Goal: Task Accomplishment & Management: Complete application form

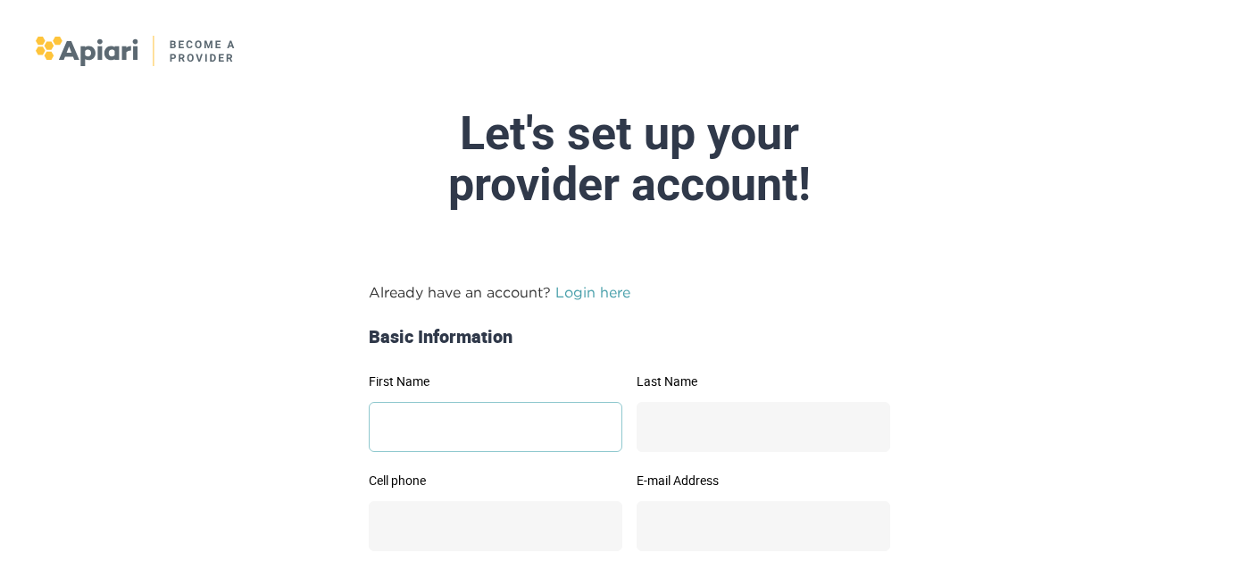
click at [481, 426] on input "First Name" at bounding box center [496, 427] width 254 height 50
type input "****"
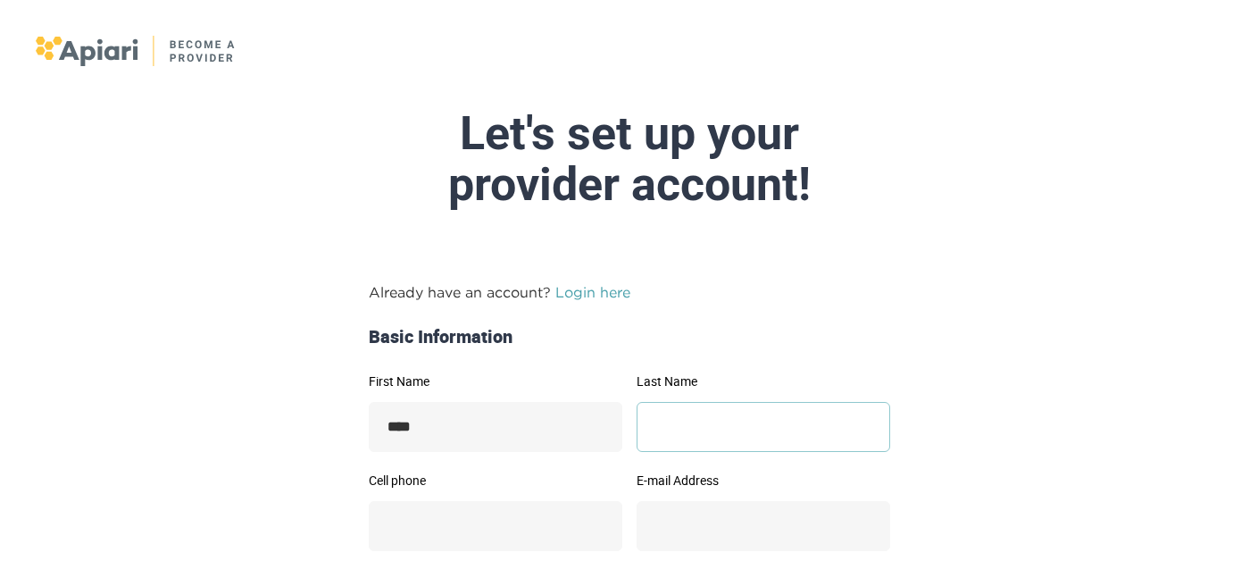
type input "**********"
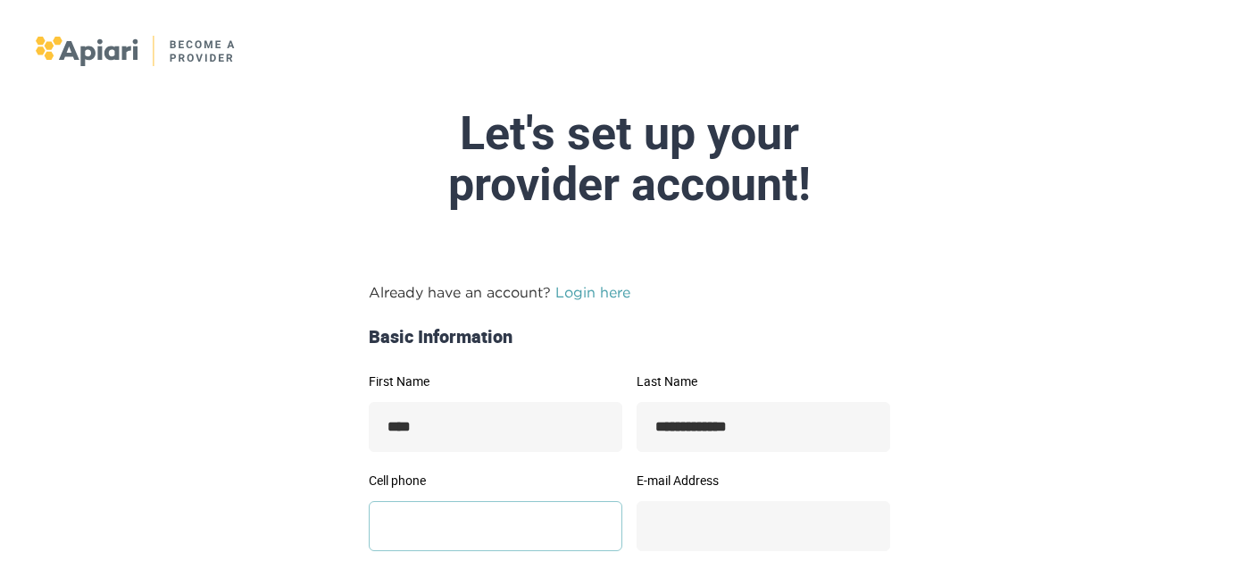
type input "**********"
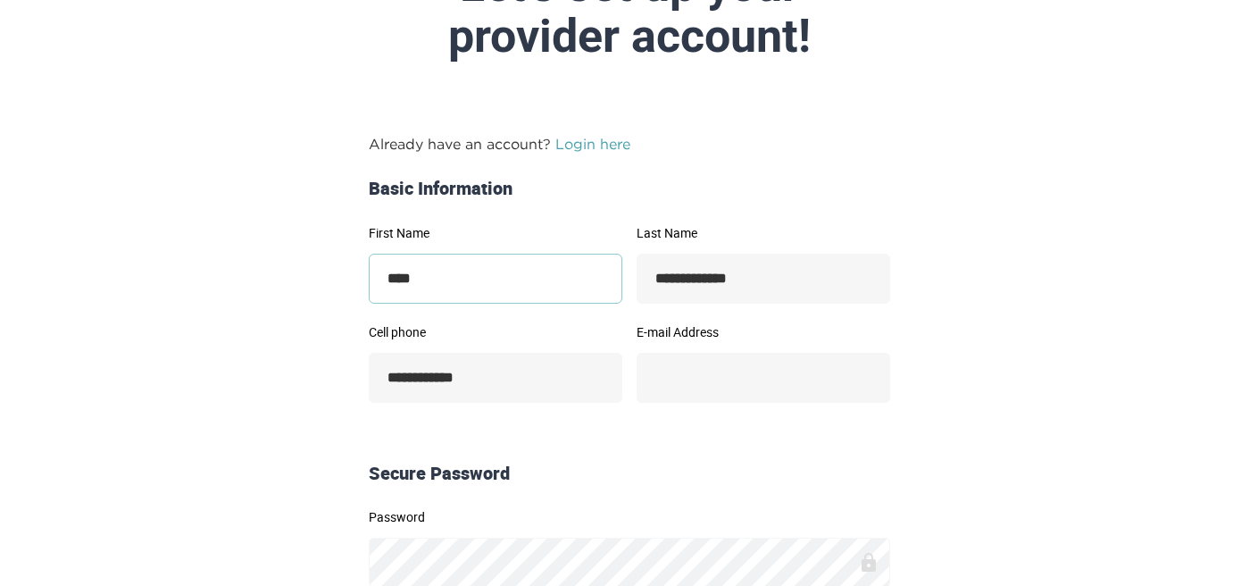
scroll to position [173, 0]
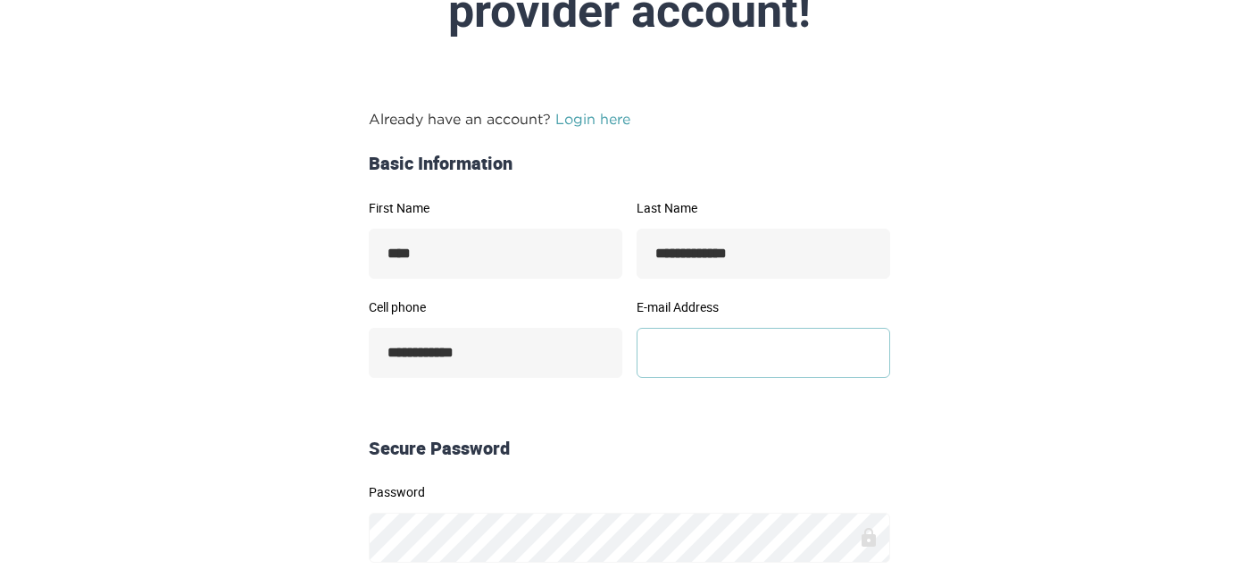
click at [731, 340] on input "E-mail Address" at bounding box center [764, 353] width 254 height 50
type input "**********"
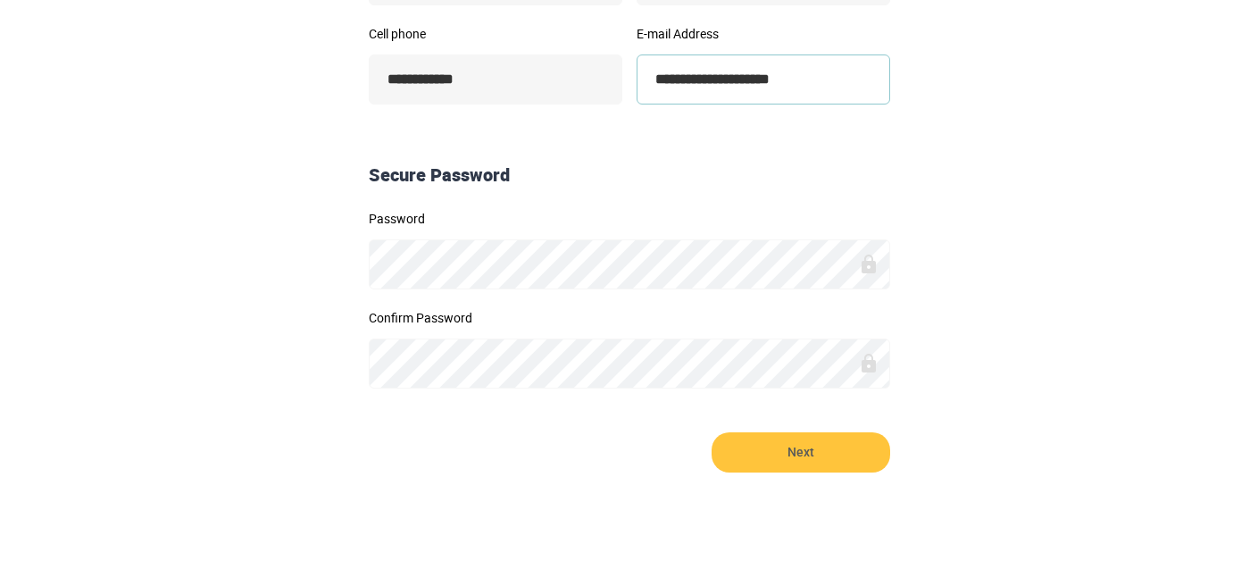
scroll to position [471, 0]
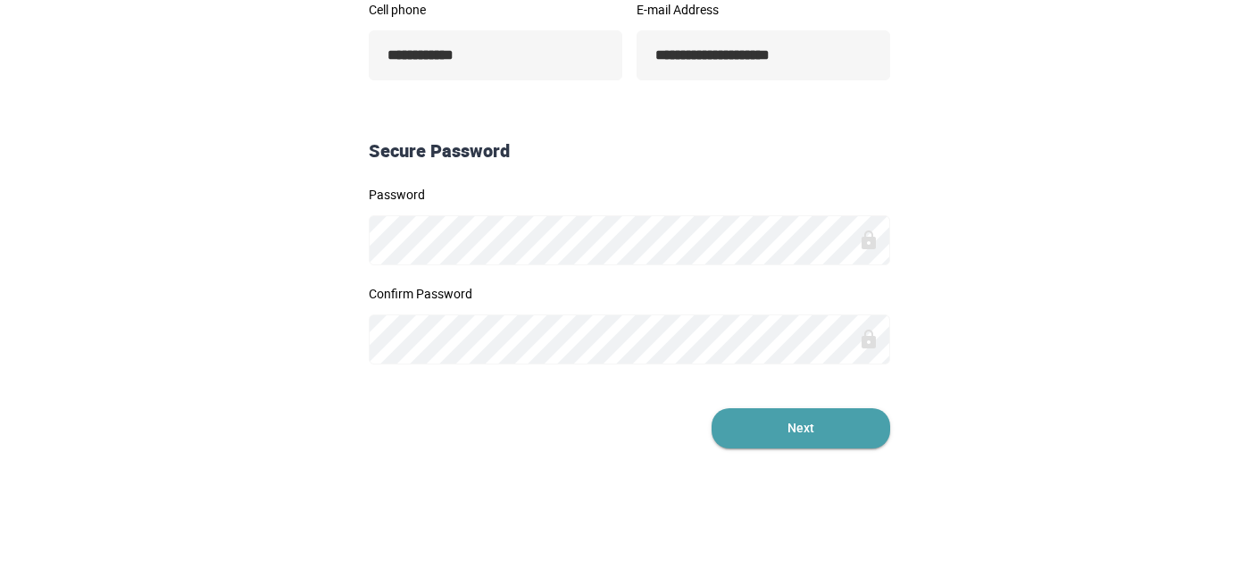
click at [838, 422] on span "Next" at bounding box center [801, 428] width 179 height 40
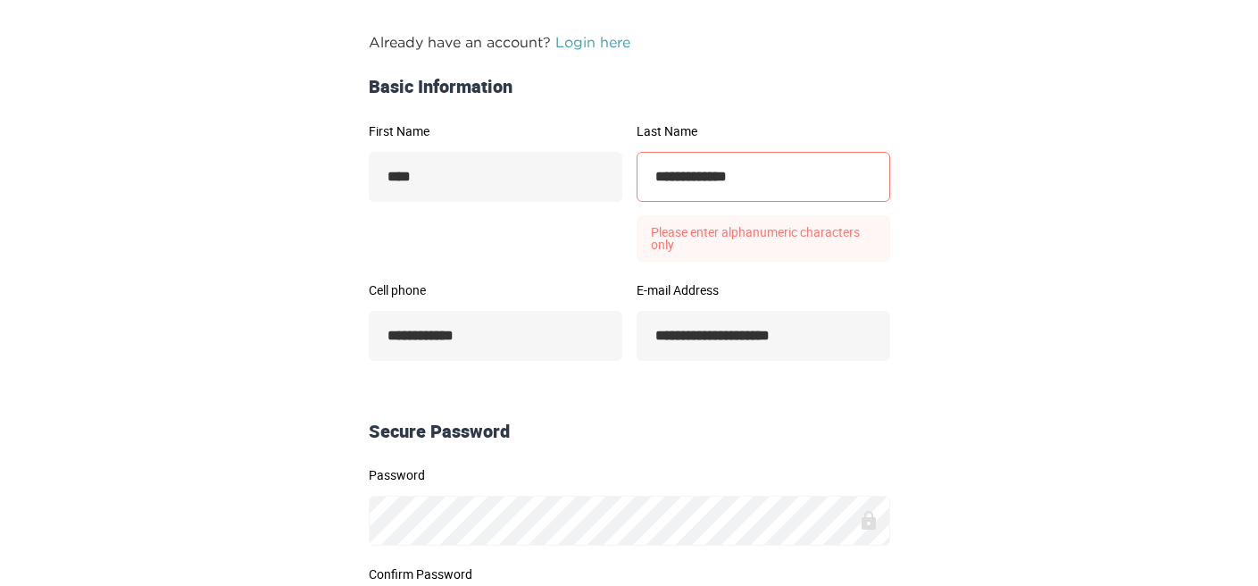
scroll to position [251, 0]
click at [718, 174] on input "**********" at bounding box center [764, 176] width 254 height 50
click at [921, 235] on form "**********" at bounding box center [629, 379] width 915 height 698
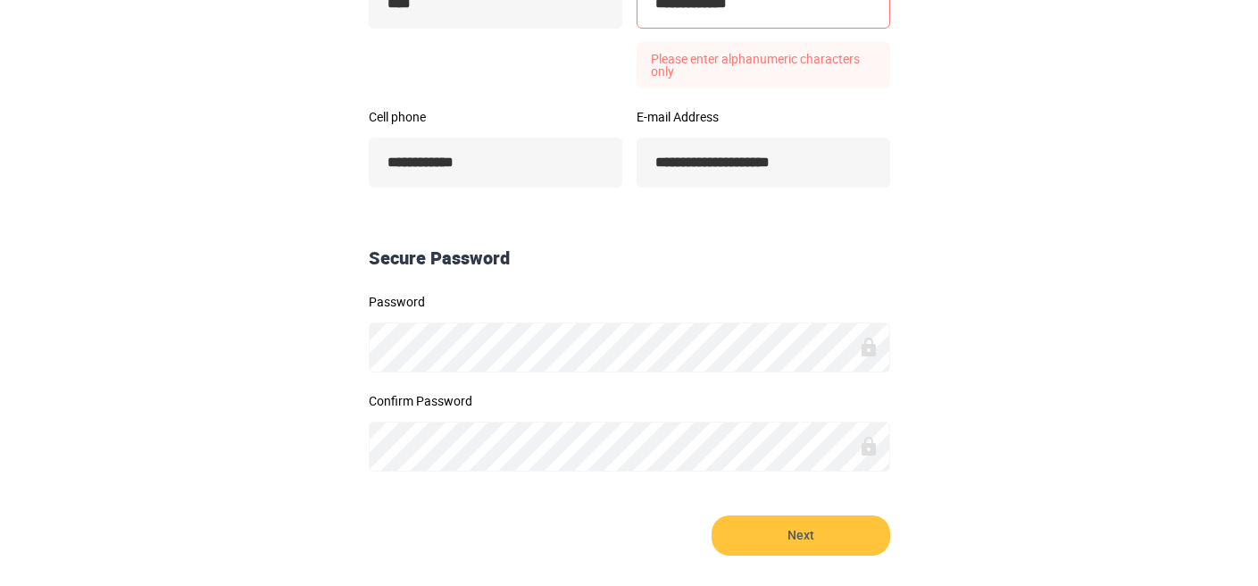
scroll to position [445, 0]
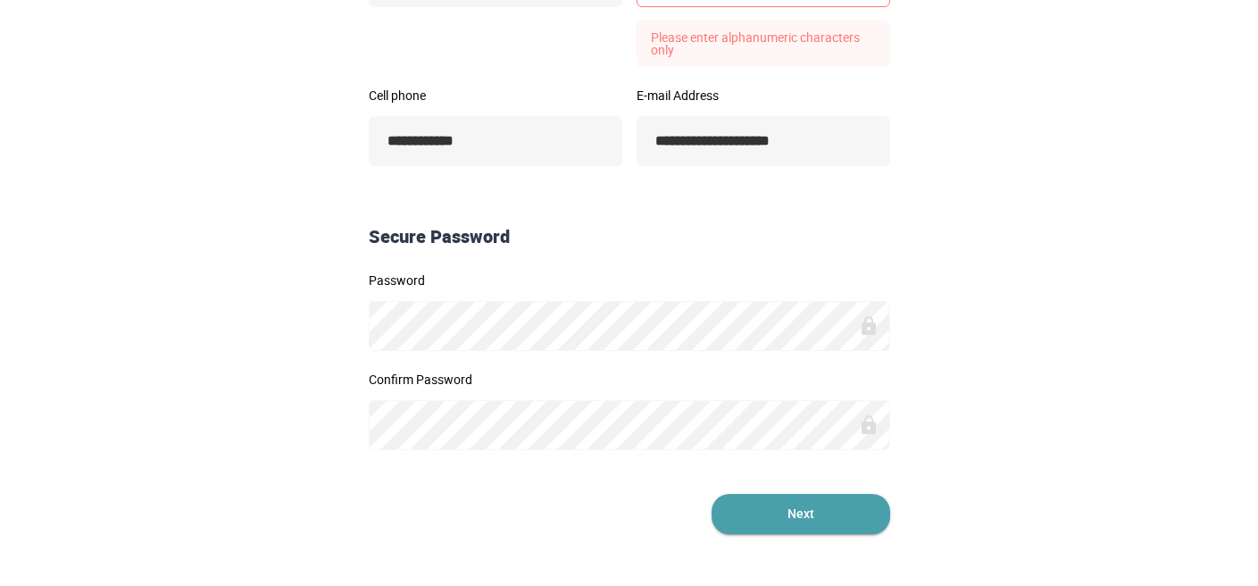
click at [817, 523] on span "Next" at bounding box center [801, 514] width 179 height 40
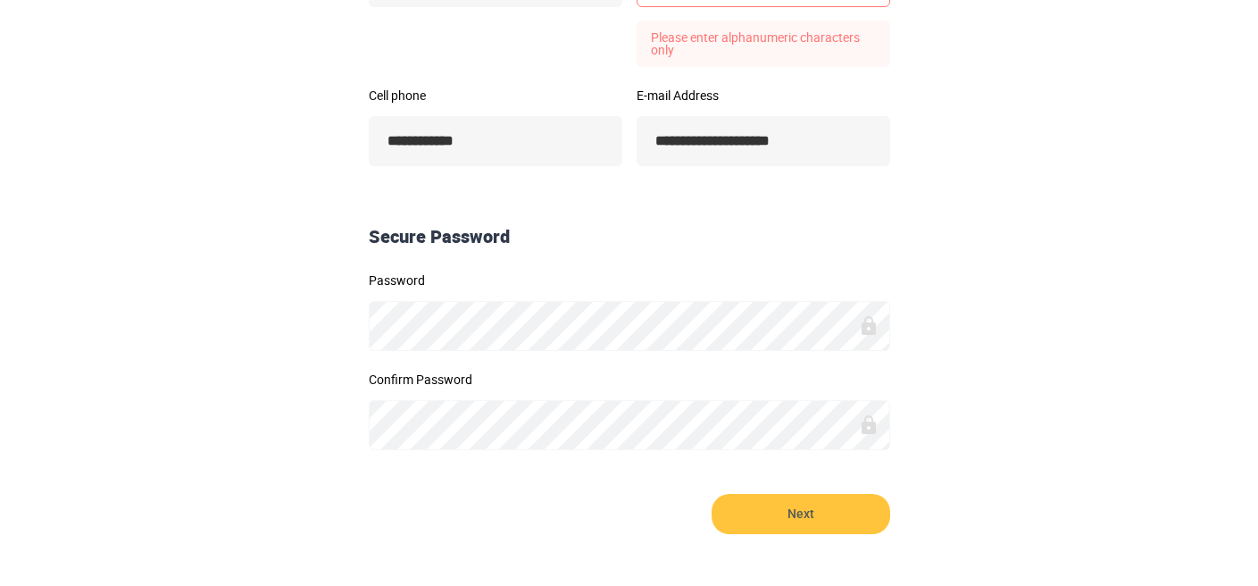
scroll to position [365, 0]
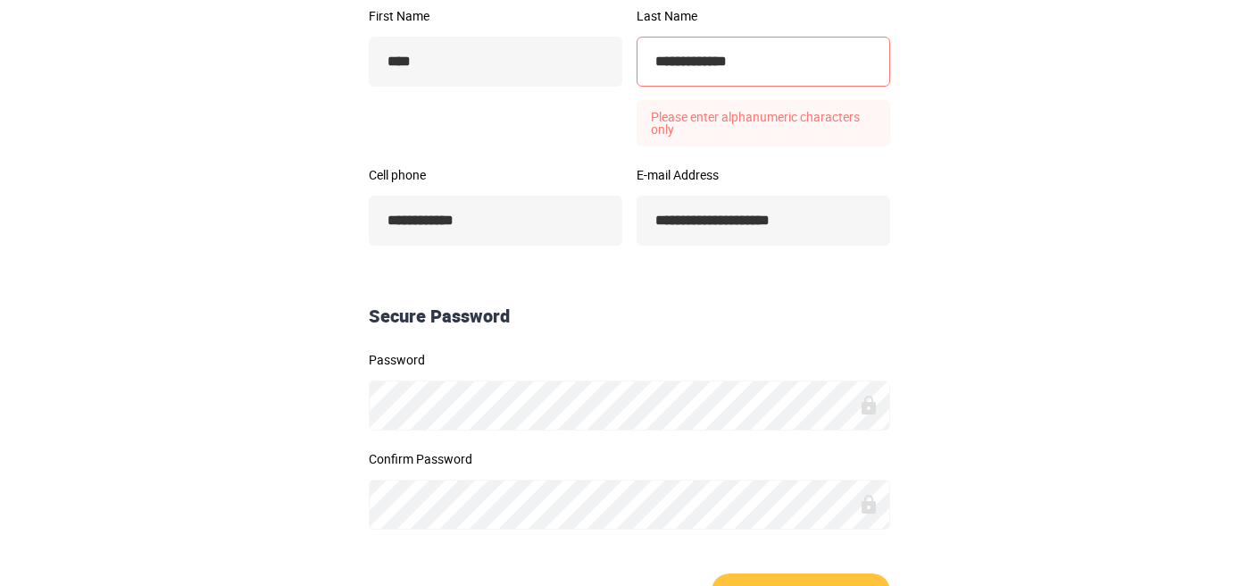
click at [715, 64] on input "**********" at bounding box center [764, 62] width 254 height 50
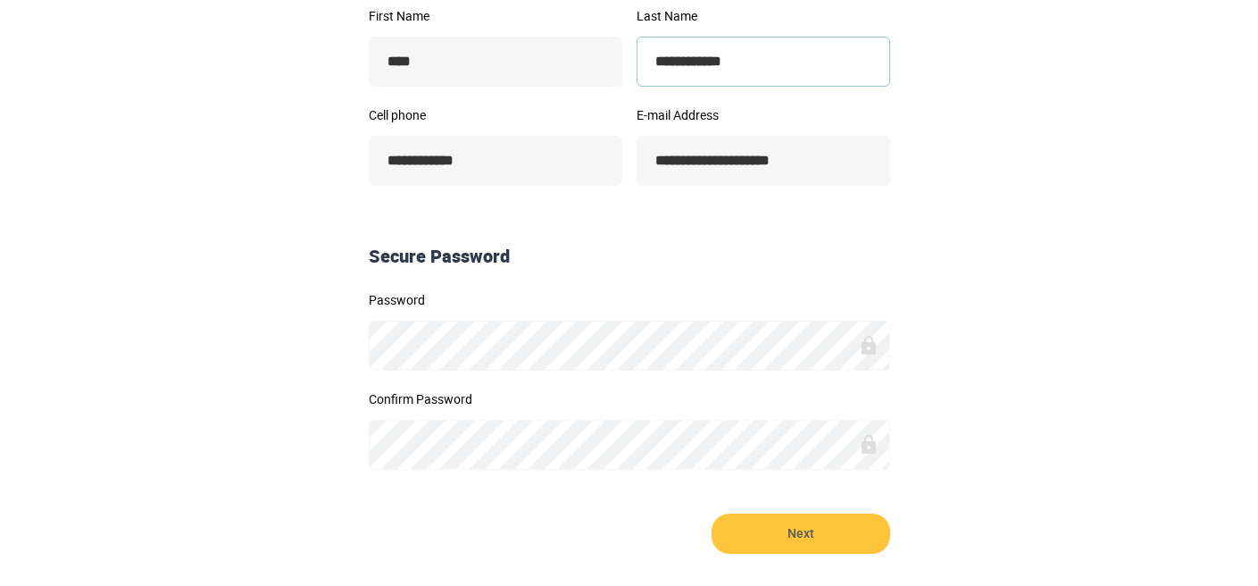
type input "**********"
click at [810, 249] on div "Secure Password" at bounding box center [630, 257] width 536 height 26
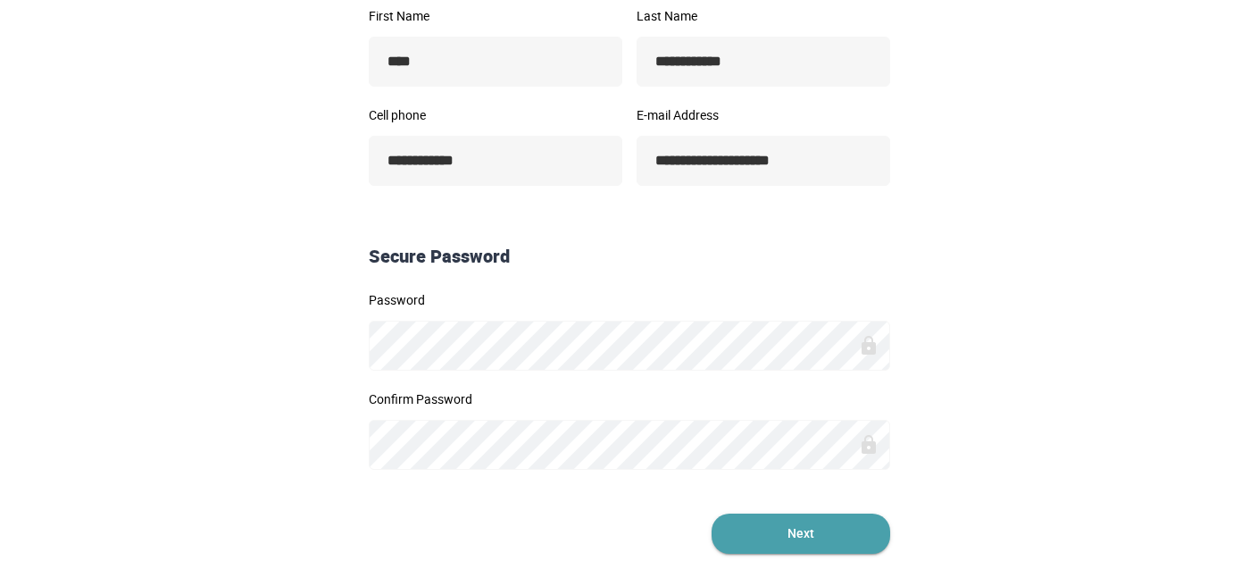
click at [789, 527] on span "Next" at bounding box center [801, 534] width 179 height 40
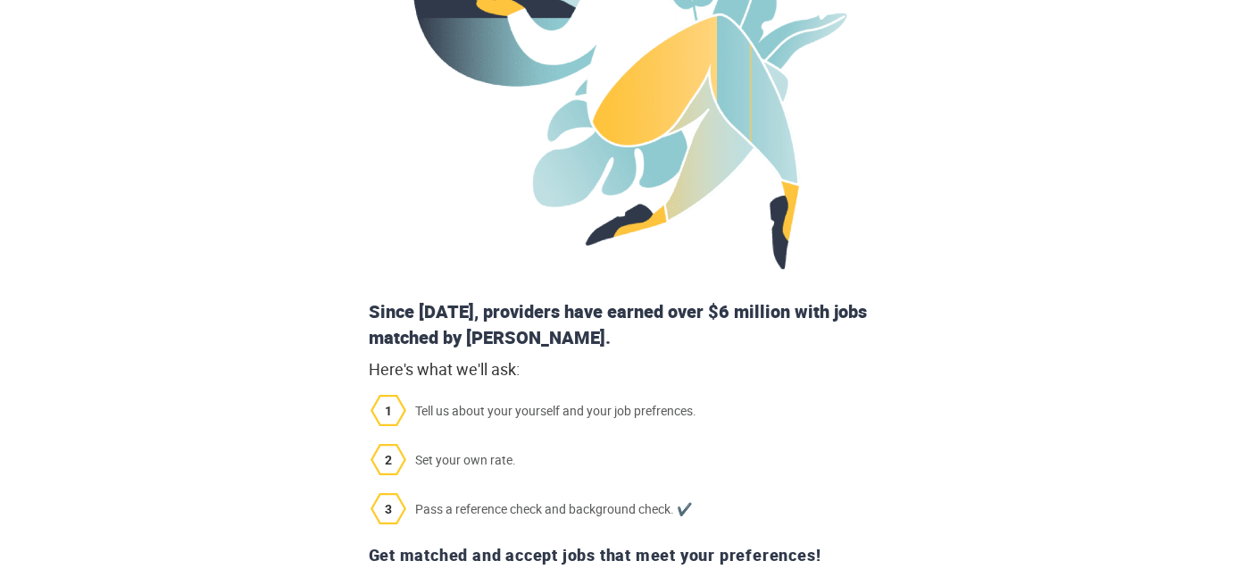
scroll to position [439, 0]
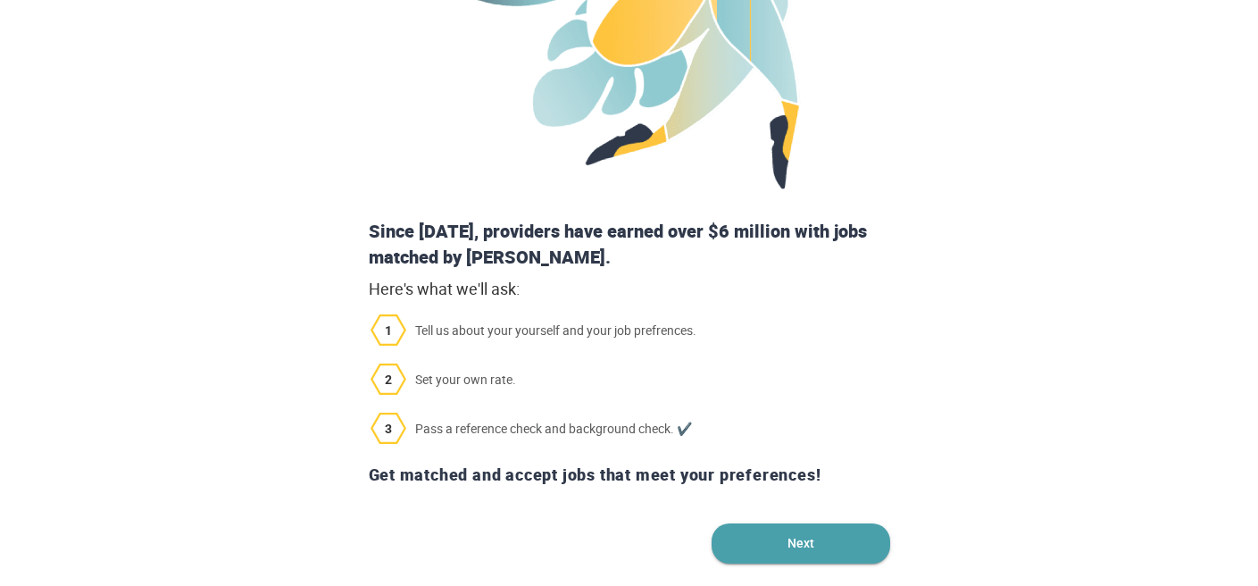
click at [744, 528] on span "Next" at bounding box center [801, 543] width 179 height 40
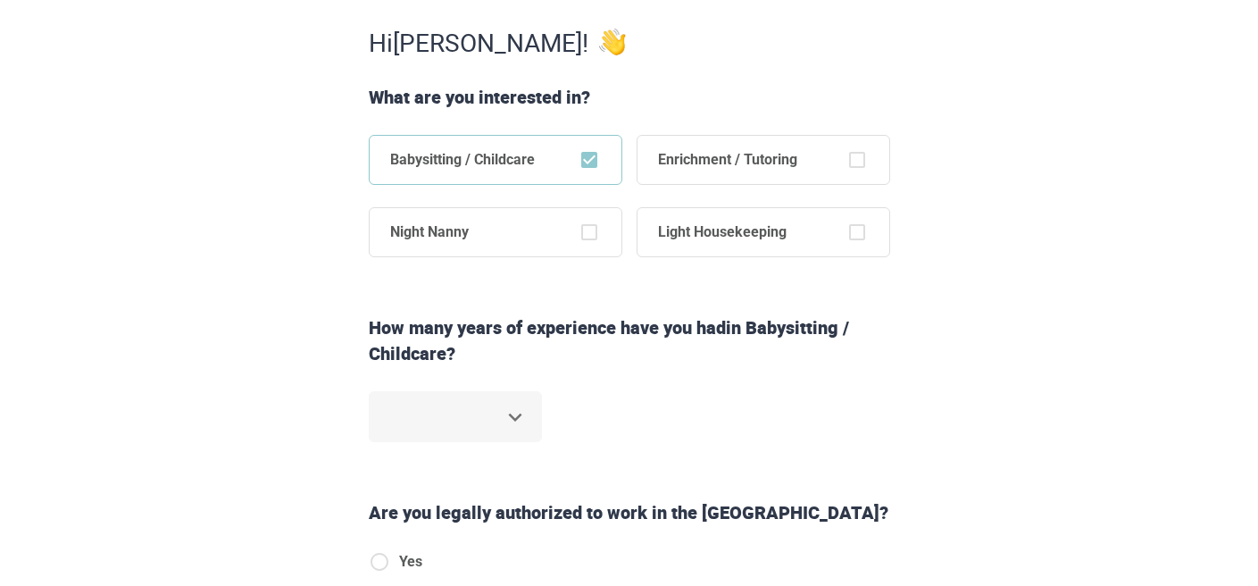
scroll to position [308, 0]
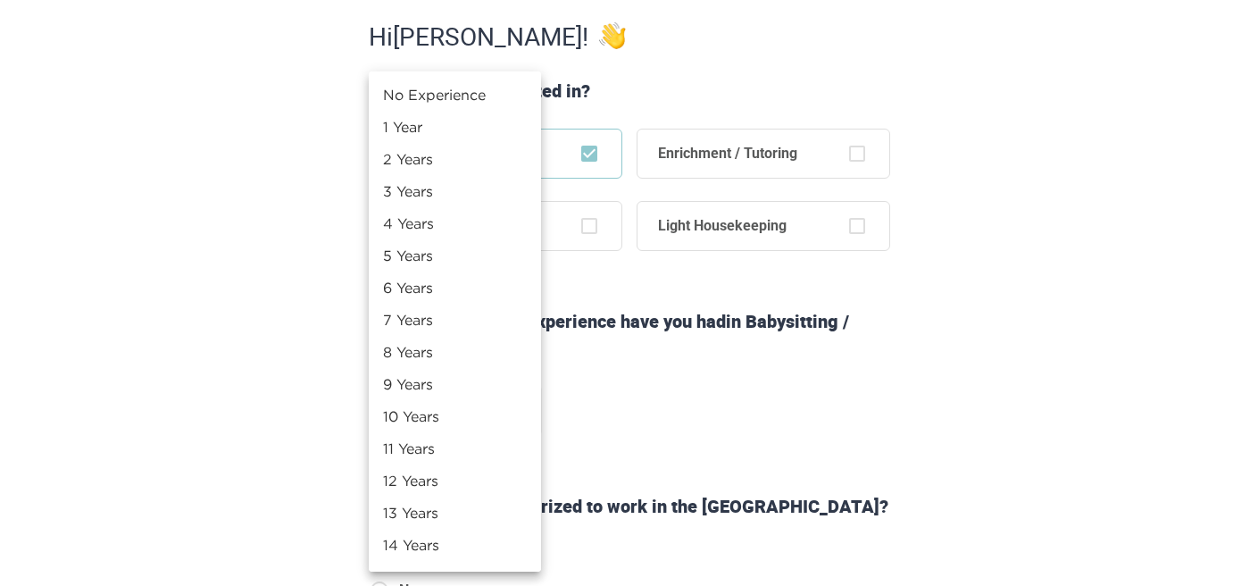
click at [454, 247] on li "5 Years" at bounding box center [455, 255] width 172 height 32
type input "*"
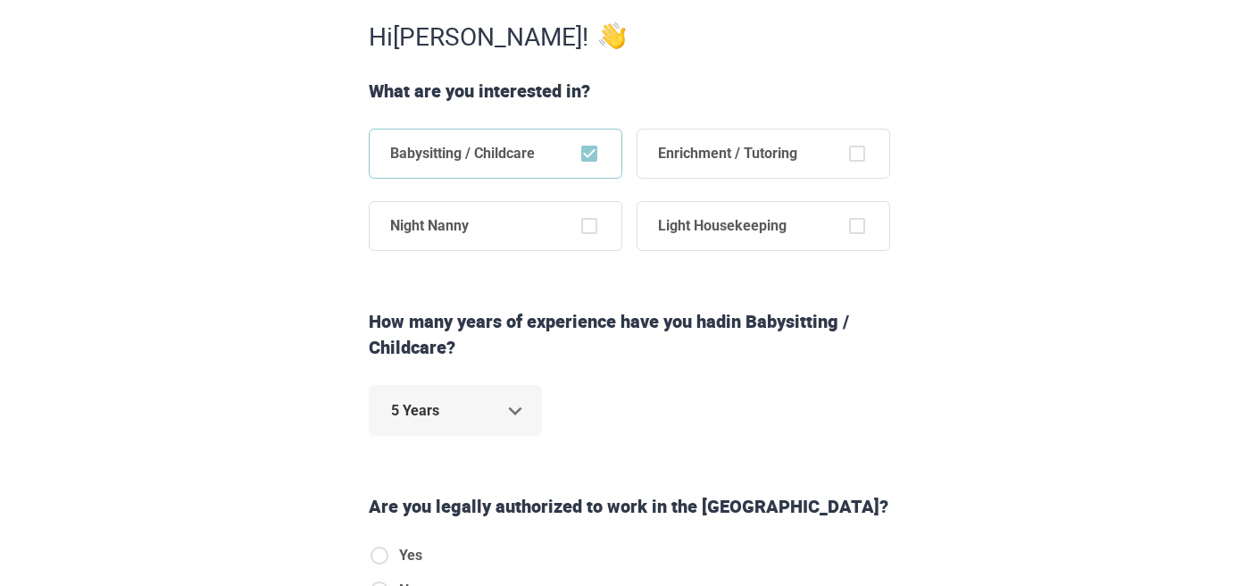
scroll to position [424, 0]
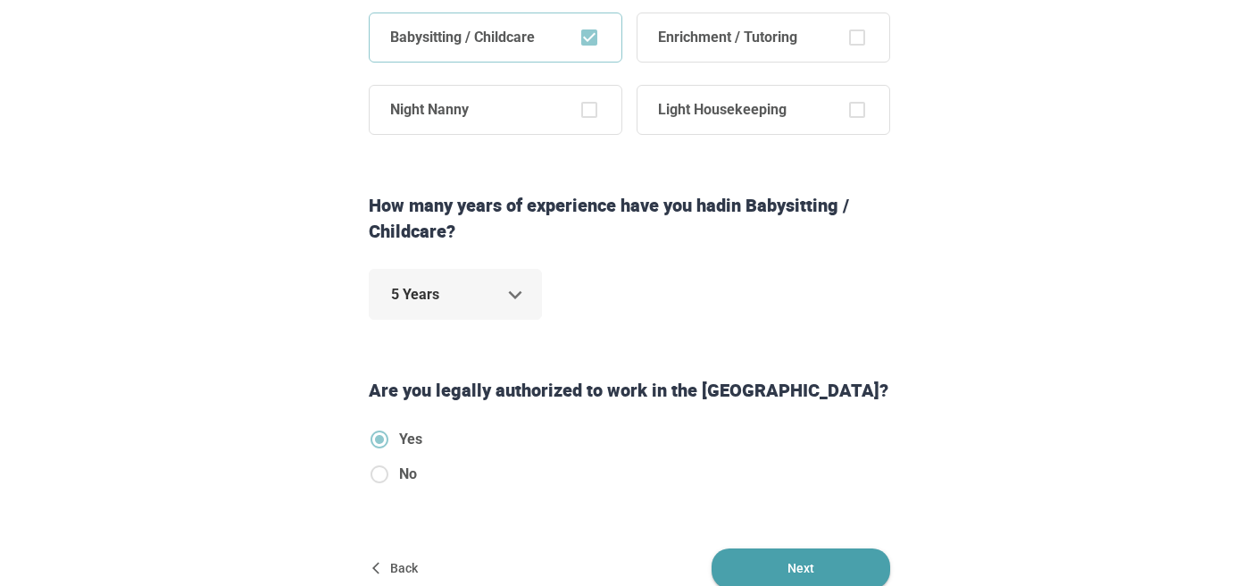
click at [778, 564] on span "Next" at bounding box center [801, 568] width 179 height 40
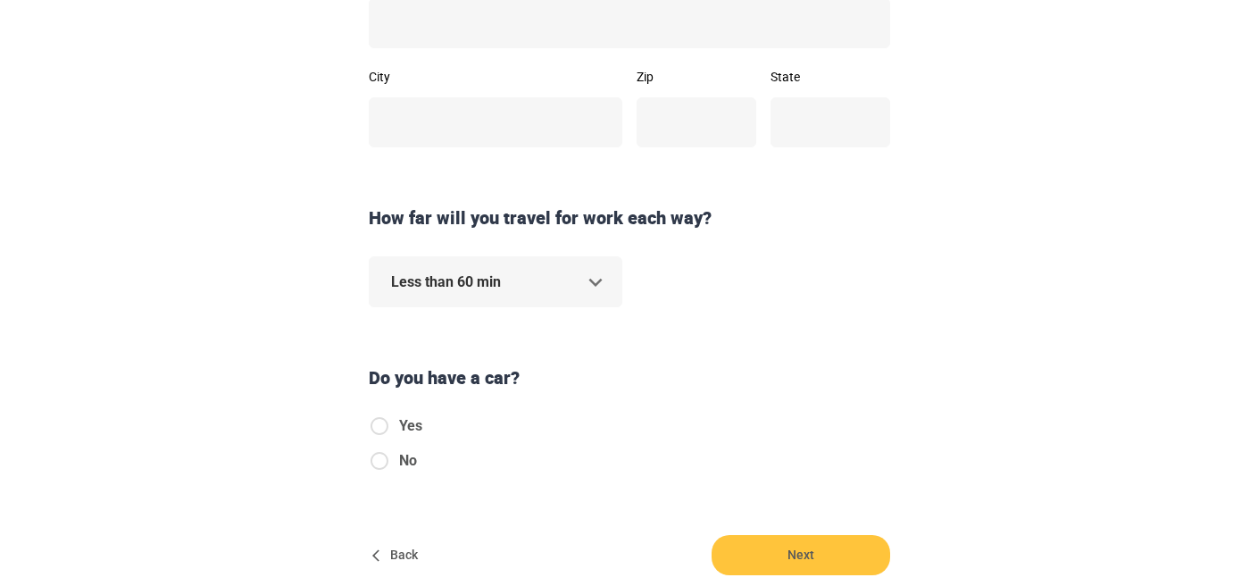
scroll to position [0, 0]
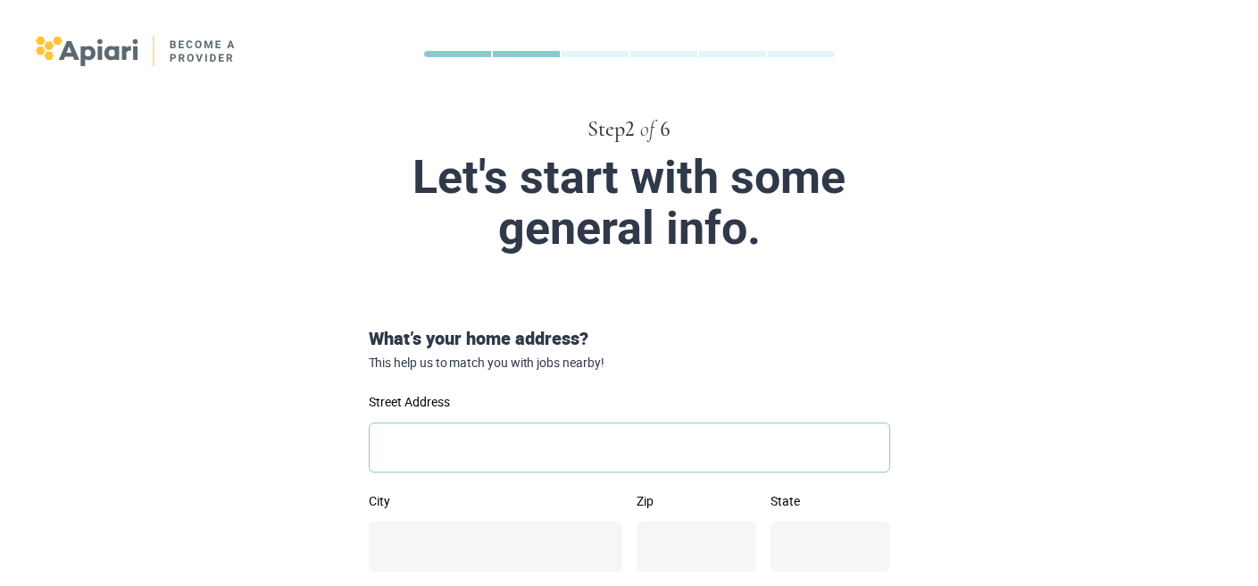
click at [556, 452] on input "Street Address" at bounding box center [630, 447] width 522 height 50
type input "**********"
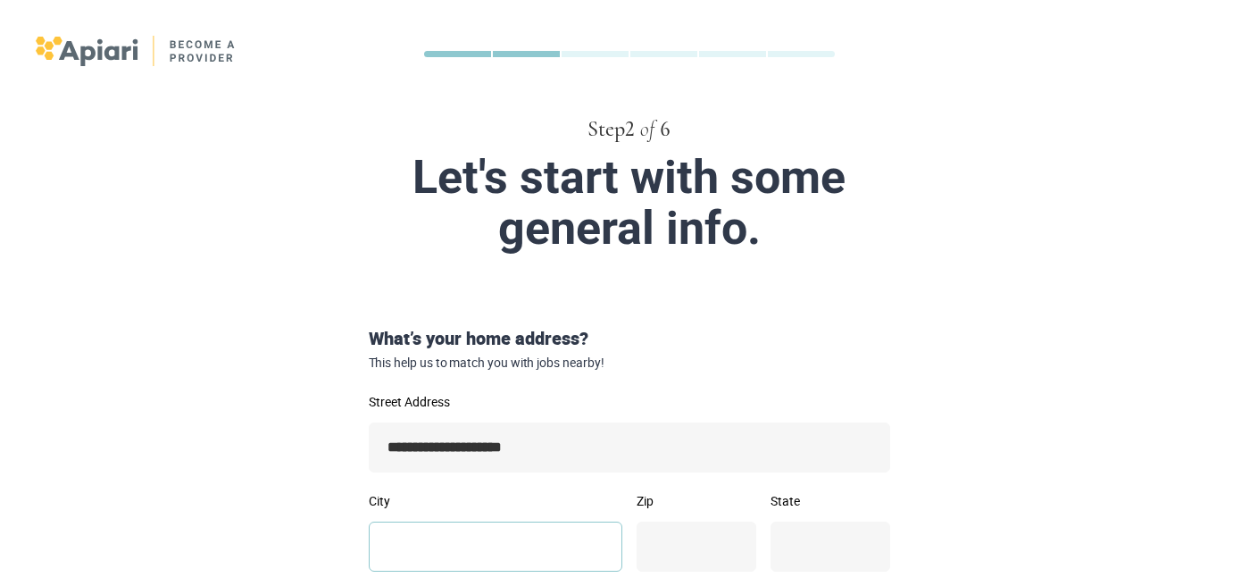
type input "*****"
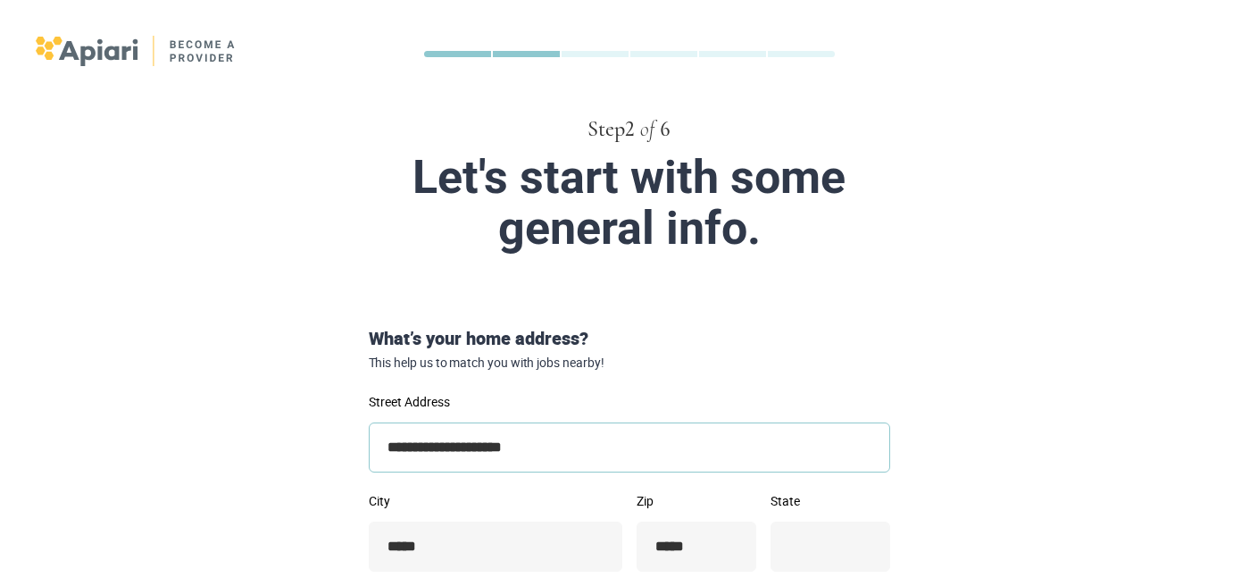
type input "**"
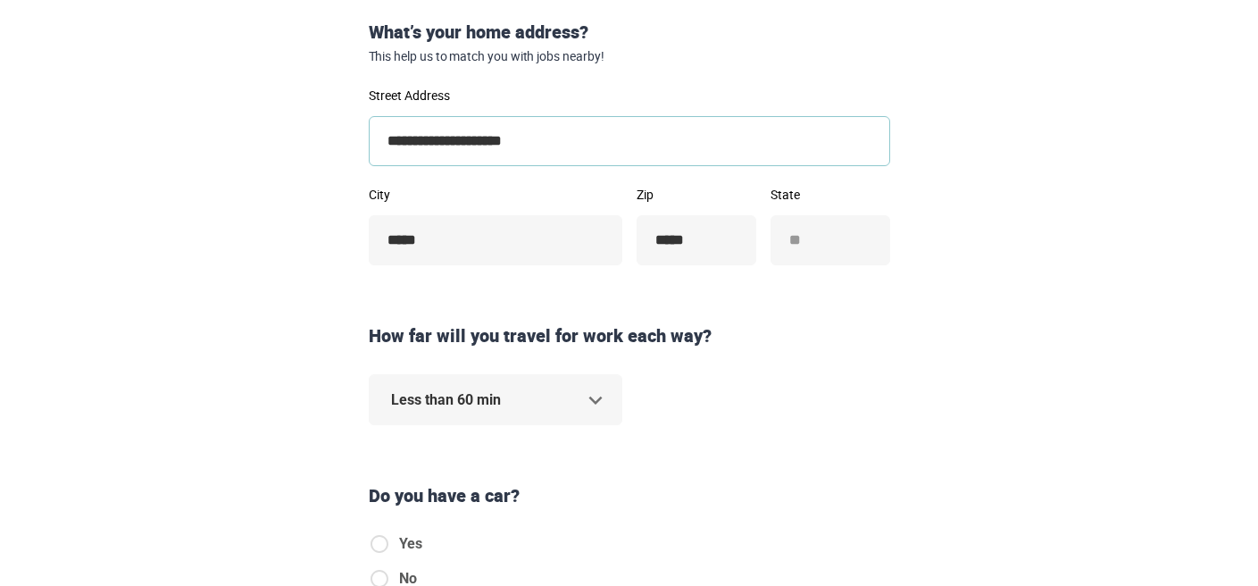
scroll to position [307, 0]
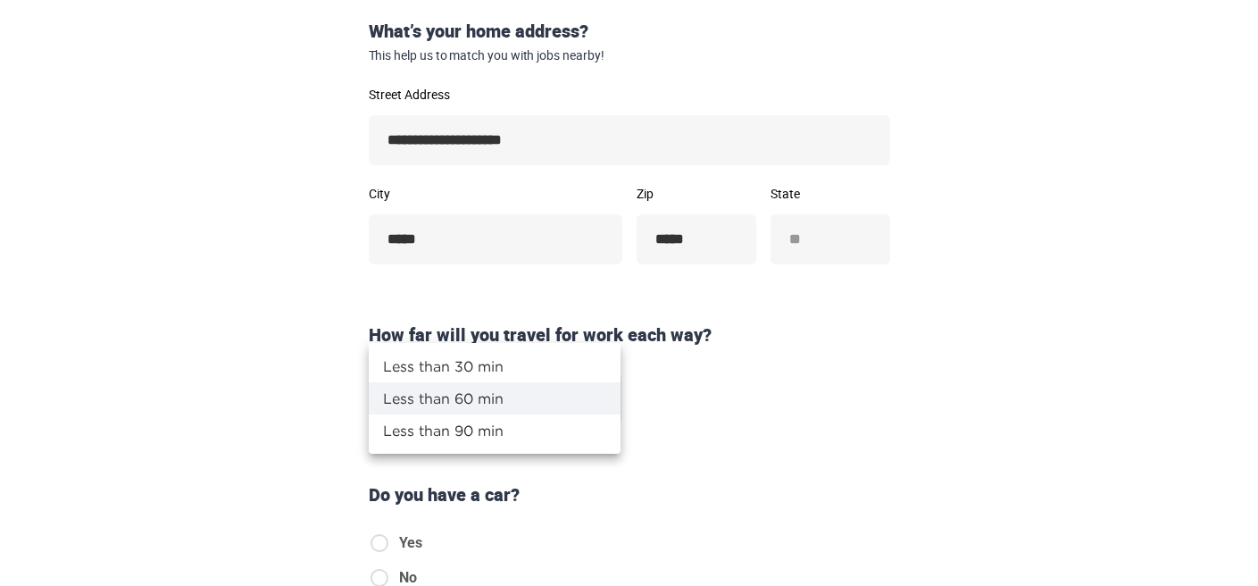
click at [531, 371] on li "Less than 30 min" at bounding box center [495, 366] width 252 height 32
type input "**"
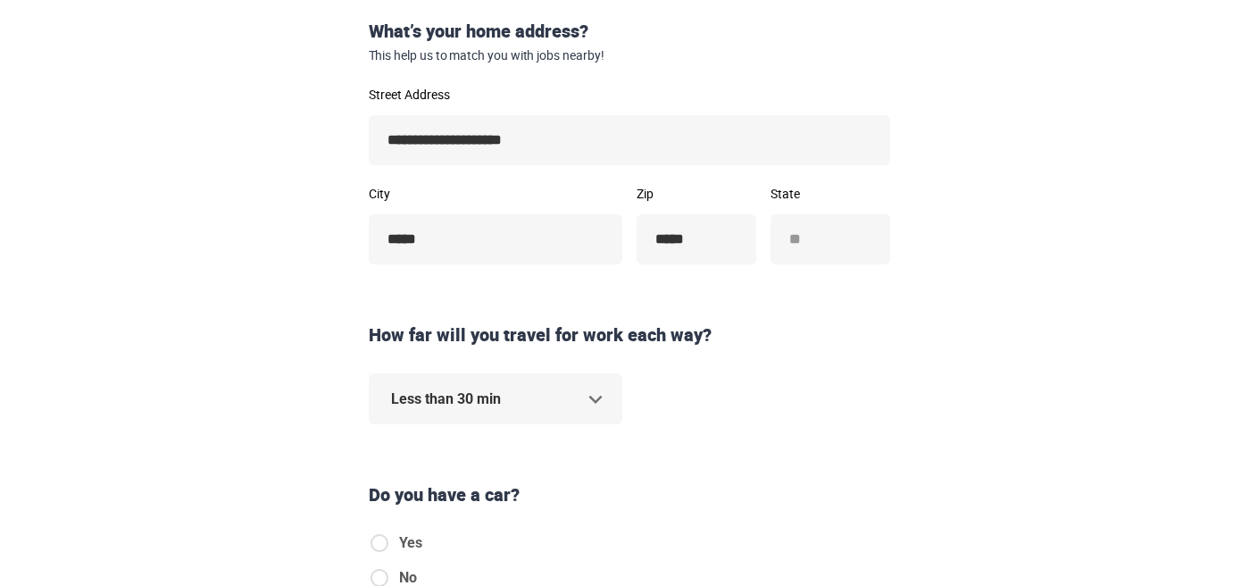
click at [579, 464] on div "Do you have a car?" at bounding box center [630, 490] width 536 height 87
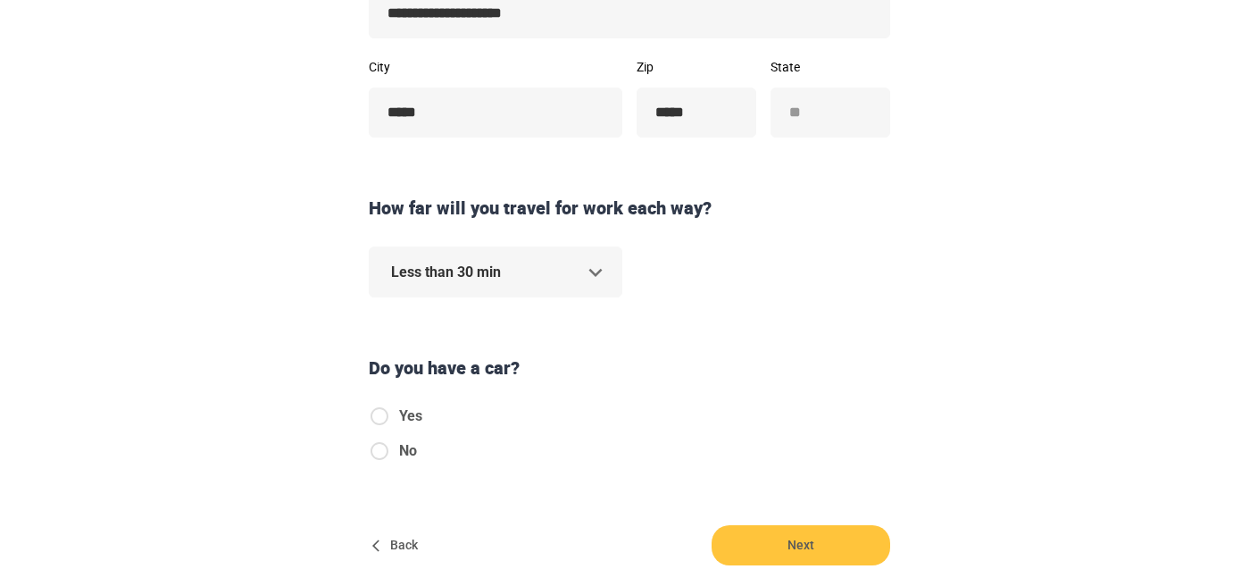
scroll to position [446, 0]
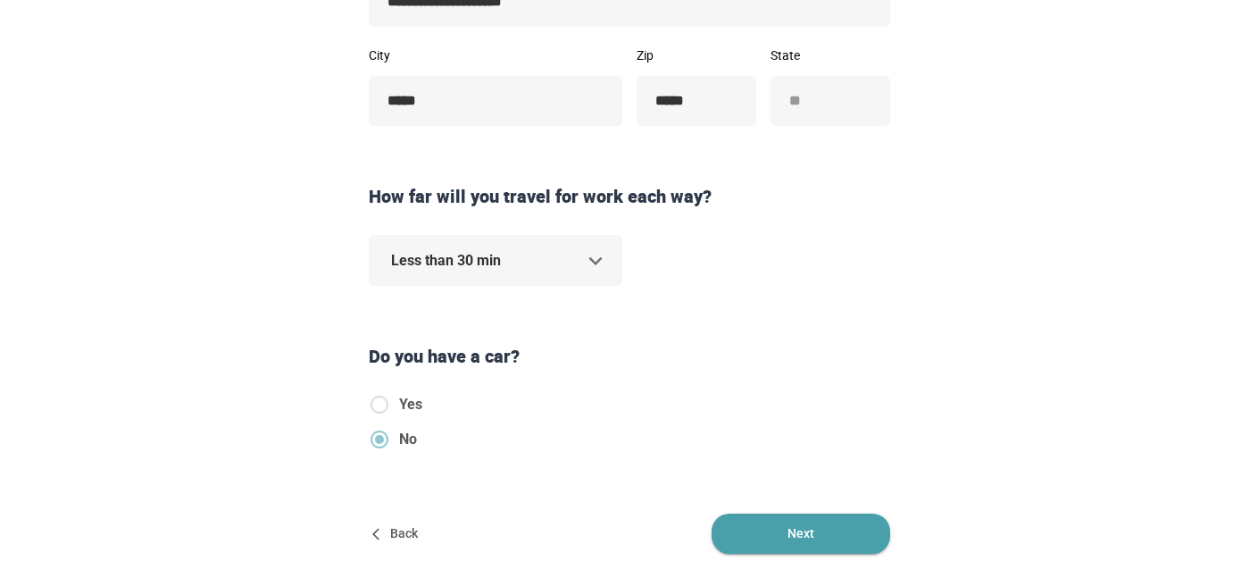
click at [808, 533] on span "Next" at bounding box center [801, 534] width 179 height 40
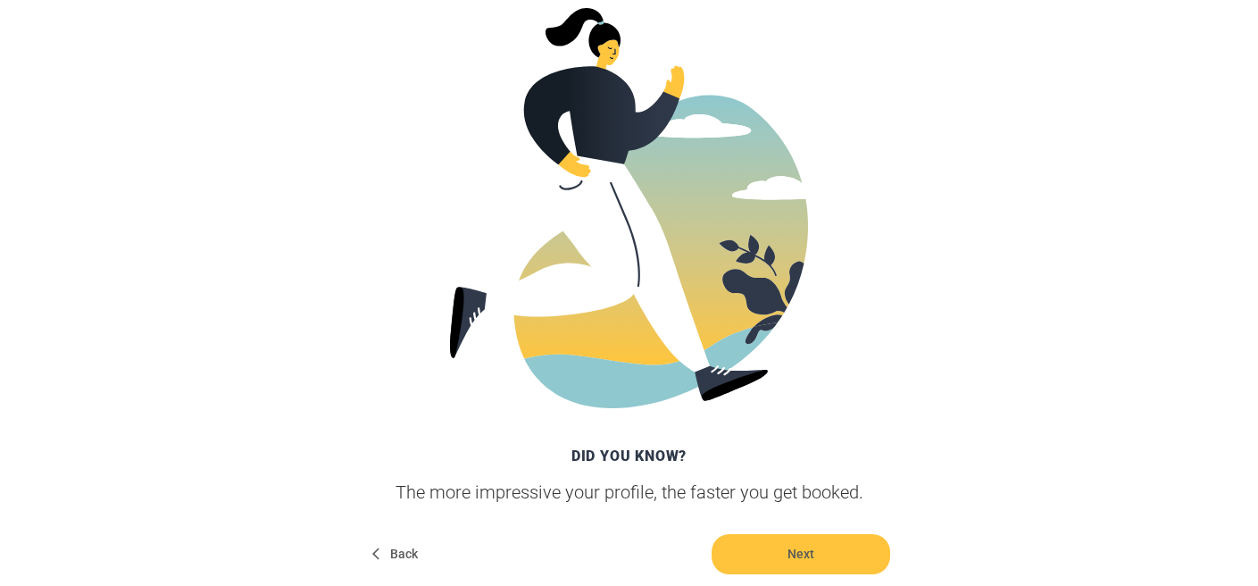
scroll to position [381, 0]
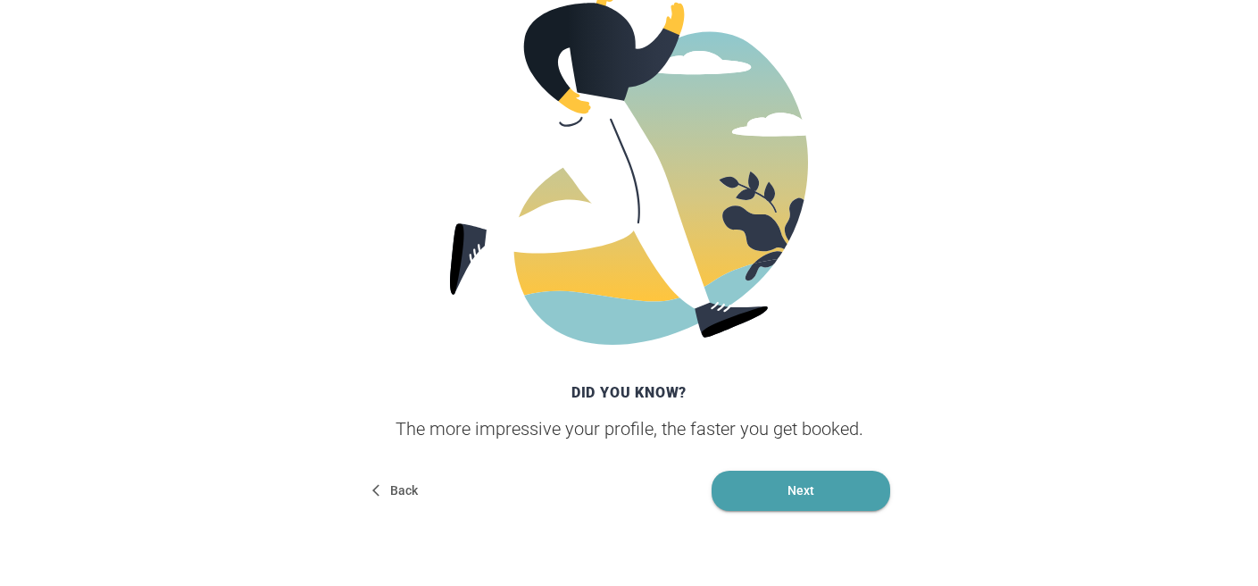
click at [767, 497] on span "Next" at bounding box center [801, 491] width 179 height 40
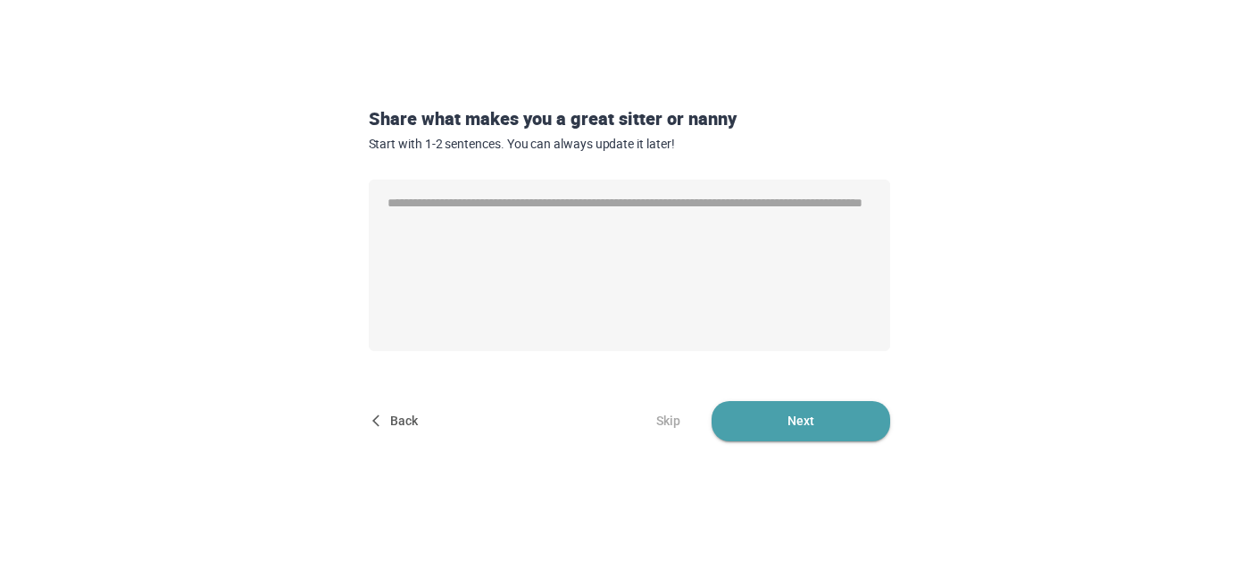
scroll to position [0, 0]
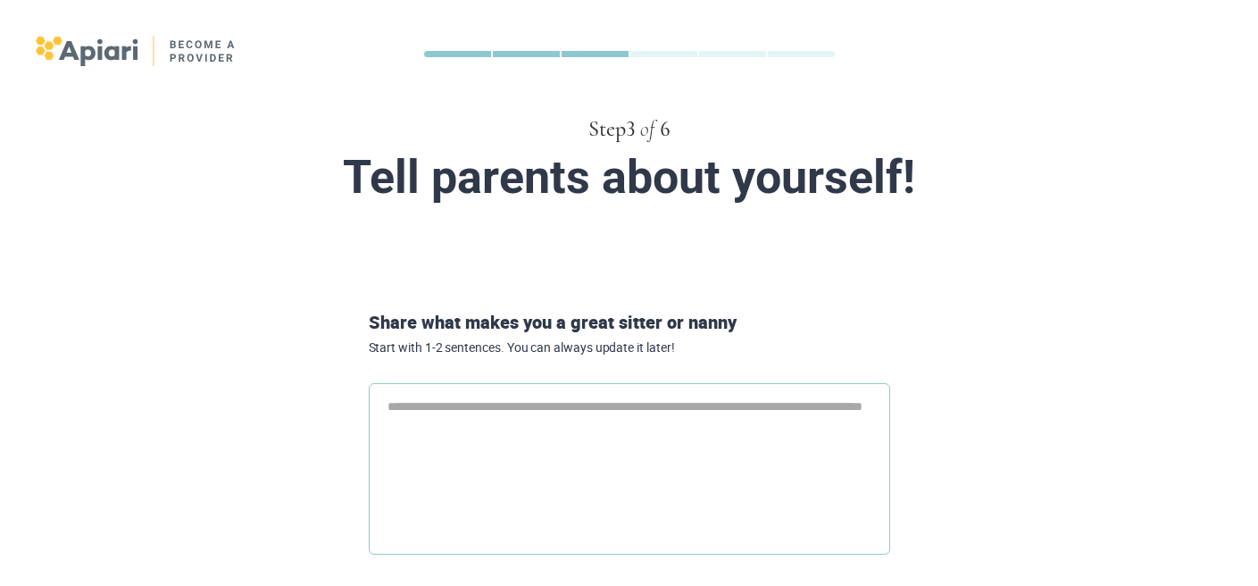
click at [489, 418] on textarea at bounding box center [630, 468] width 522 height 171
type textarea "*"
paste textarea "**********"
type textarea "**********"
type textarea "*"
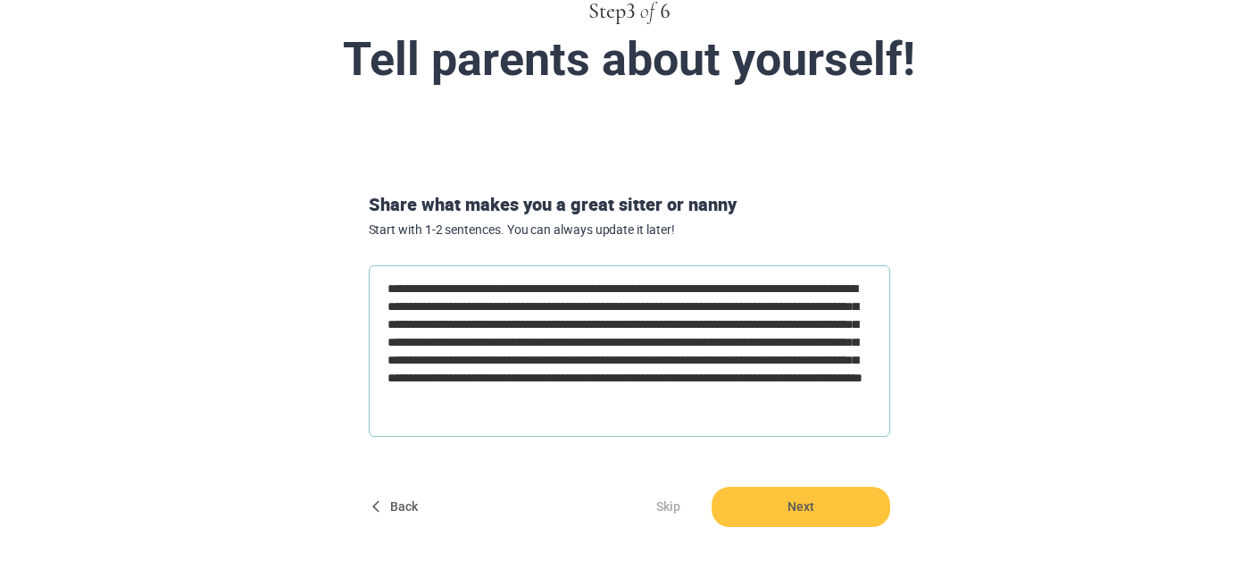
scroll to position [182, 0]
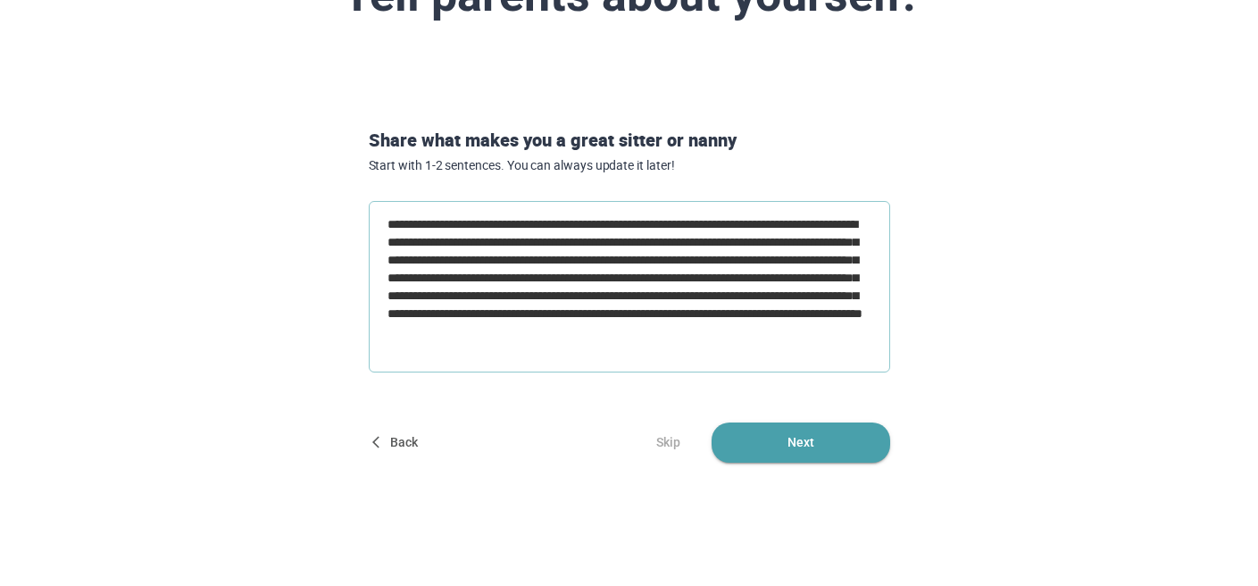
type textarea "**********"
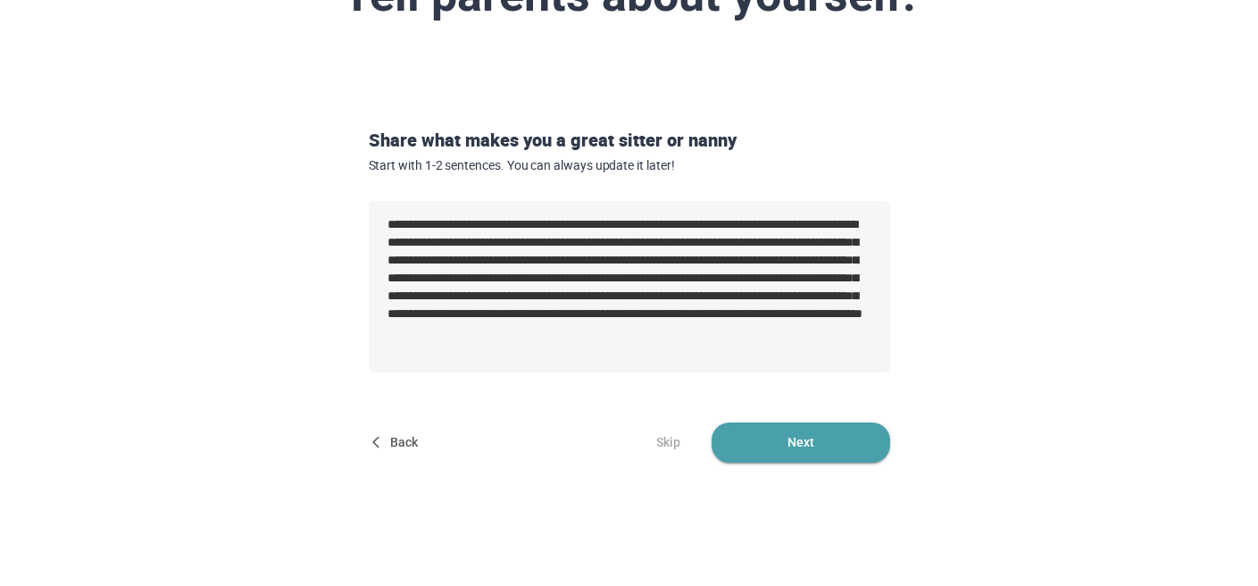
click at [802, 436] on span "Next" at bounding box center [801, 442] width 179 height 40
type textarea "*"
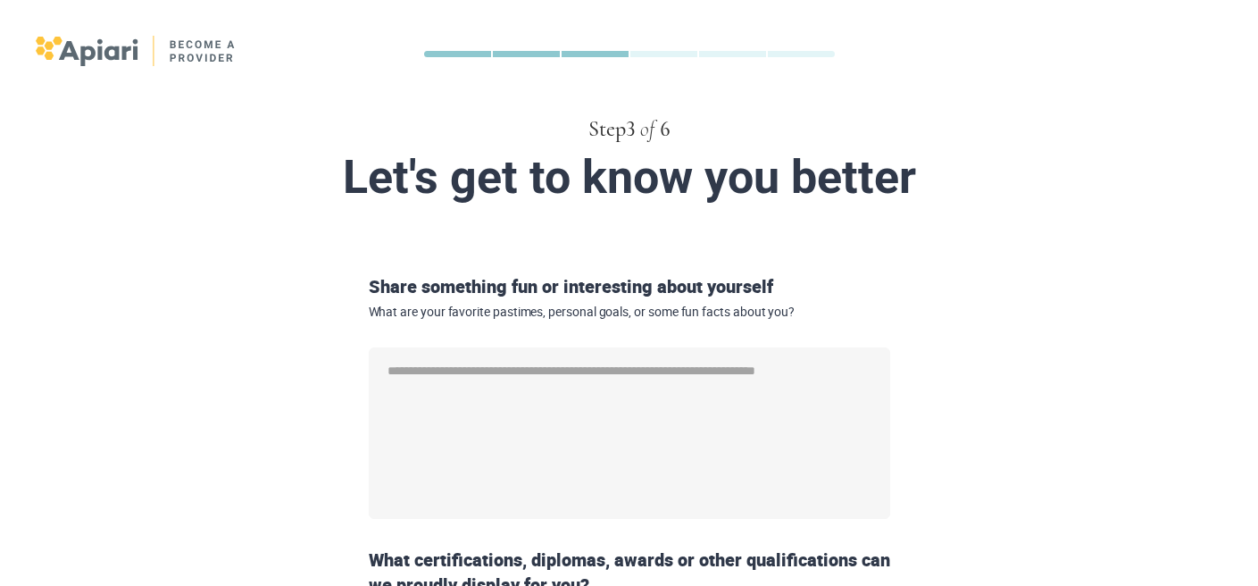
scroll to position [9, 0]
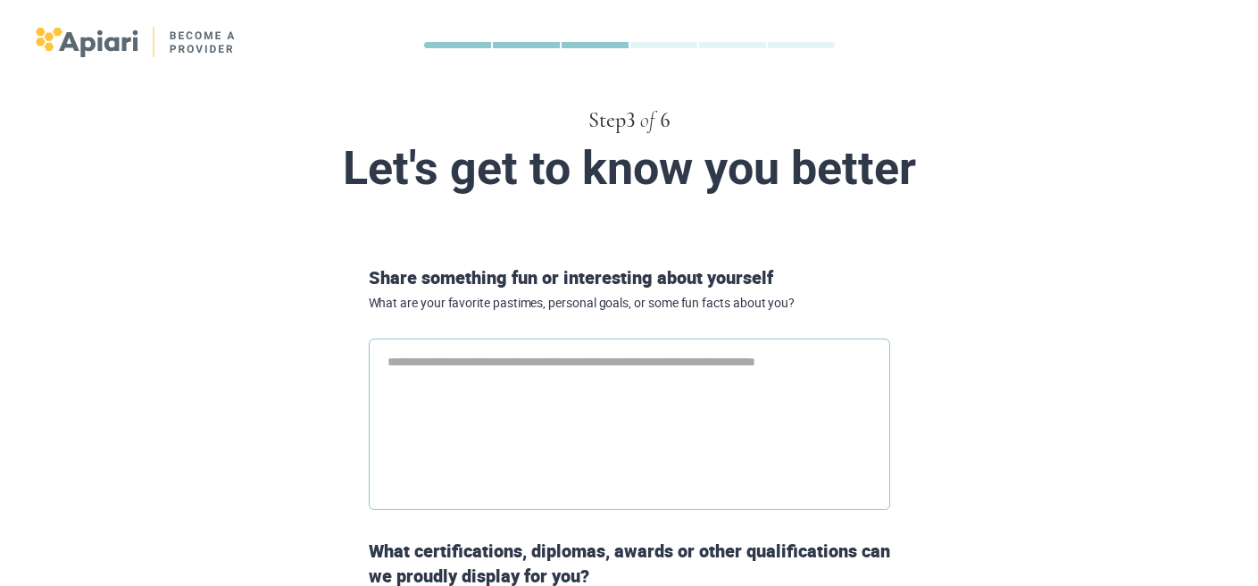
click at [466, 372] on textarea at bounding box center [630, 424] width 522 height 171
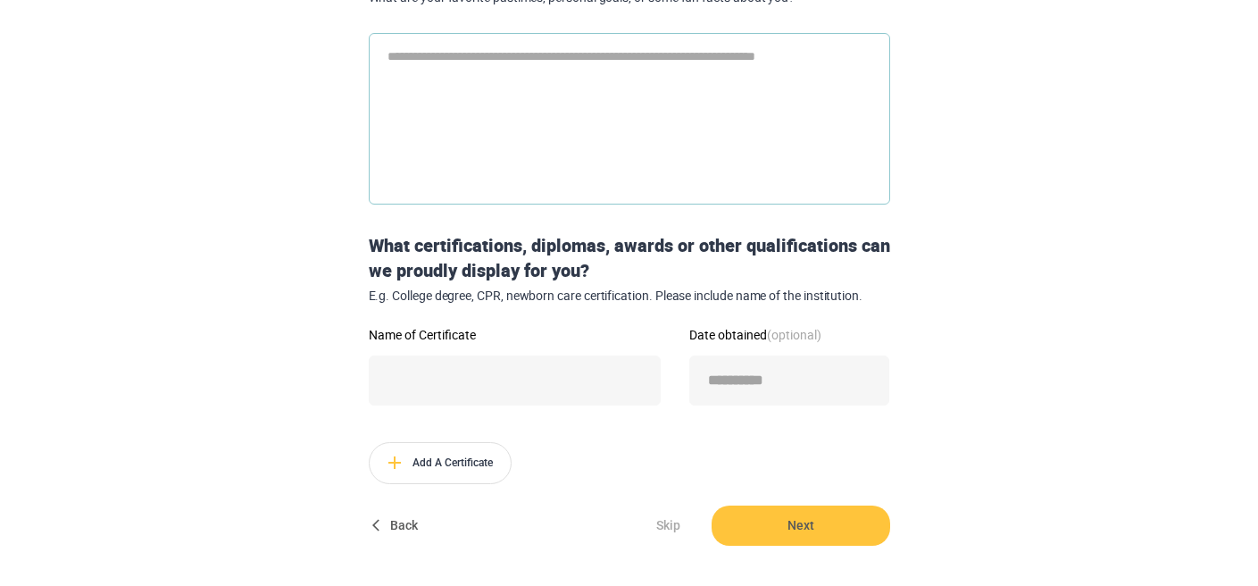
scroll to position [325, 0]
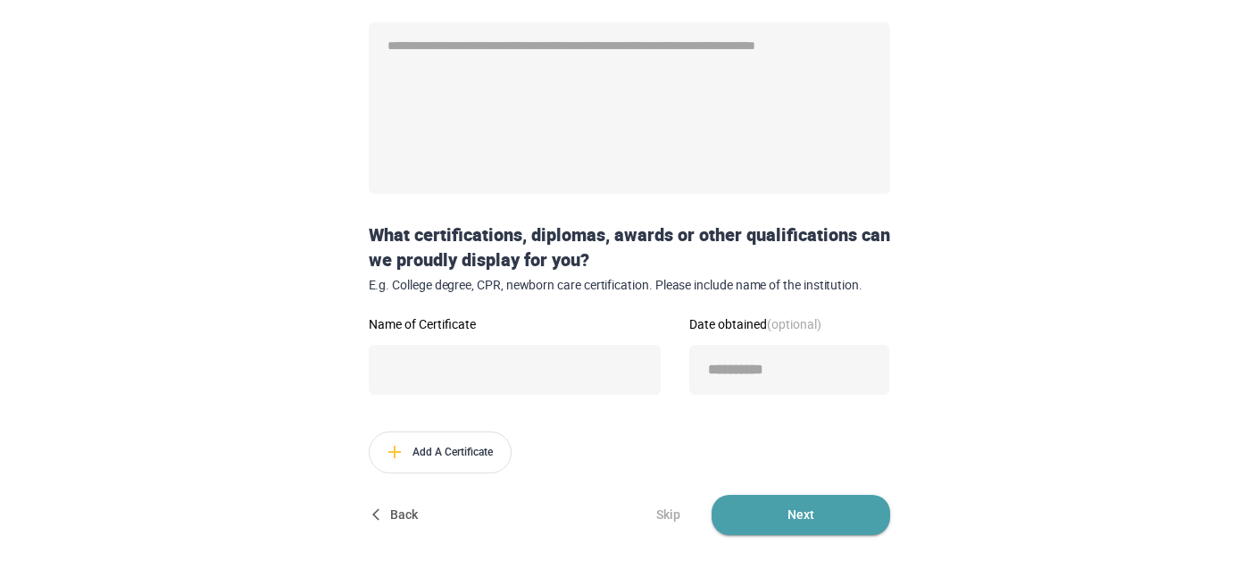
click at [828, 512] on span "Next" at bounding box center [801, 515] width 179 height 40
type textarea "*"
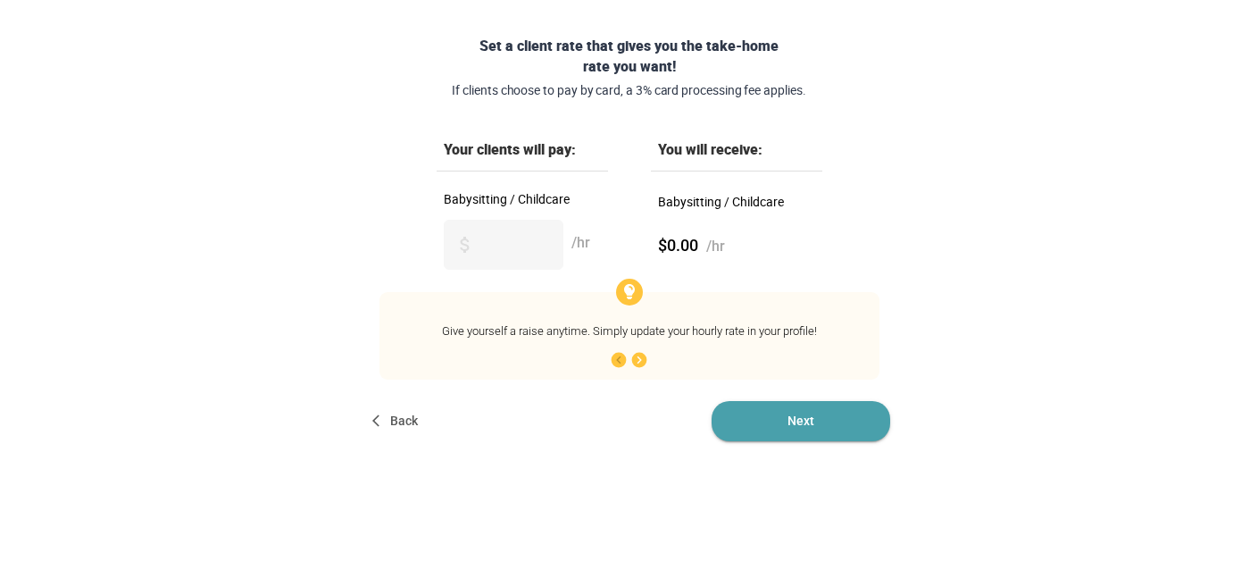
scroll to position [0, 0]
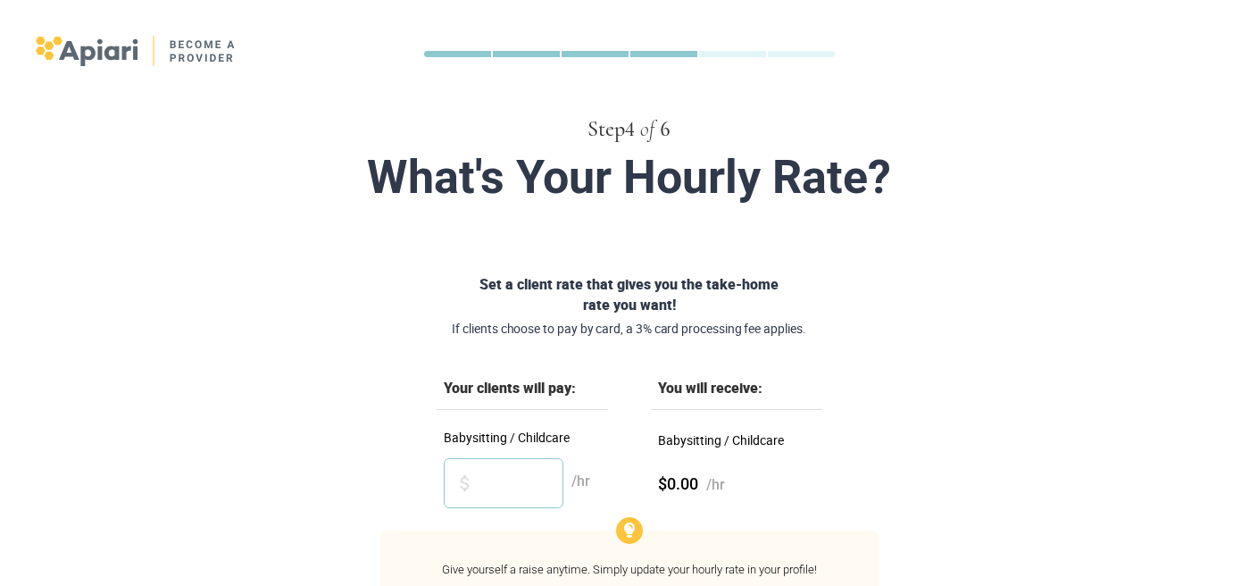
click at [506, 495] on input "Babysitting / Childcare" at bounding box center [504, 483] width 120 height 50
click at [640, 375] on div "Set a client rate that gives you the take-home rate you want! If clients choose…" at bounding box center [630, 327] width 536 height 106
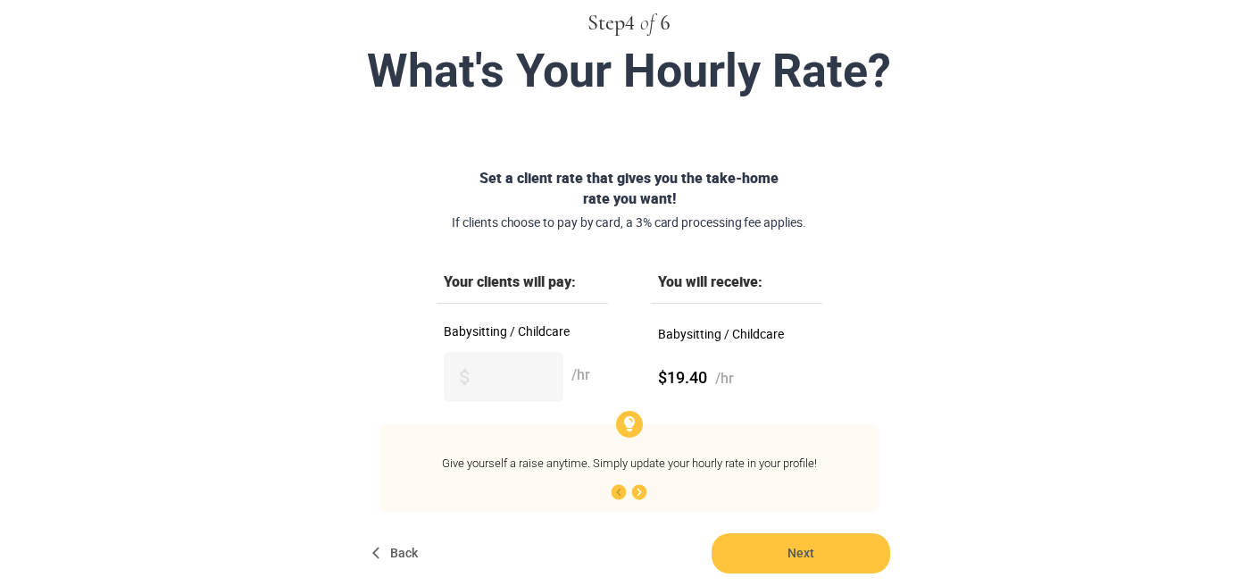
scroll to position [120, 0]
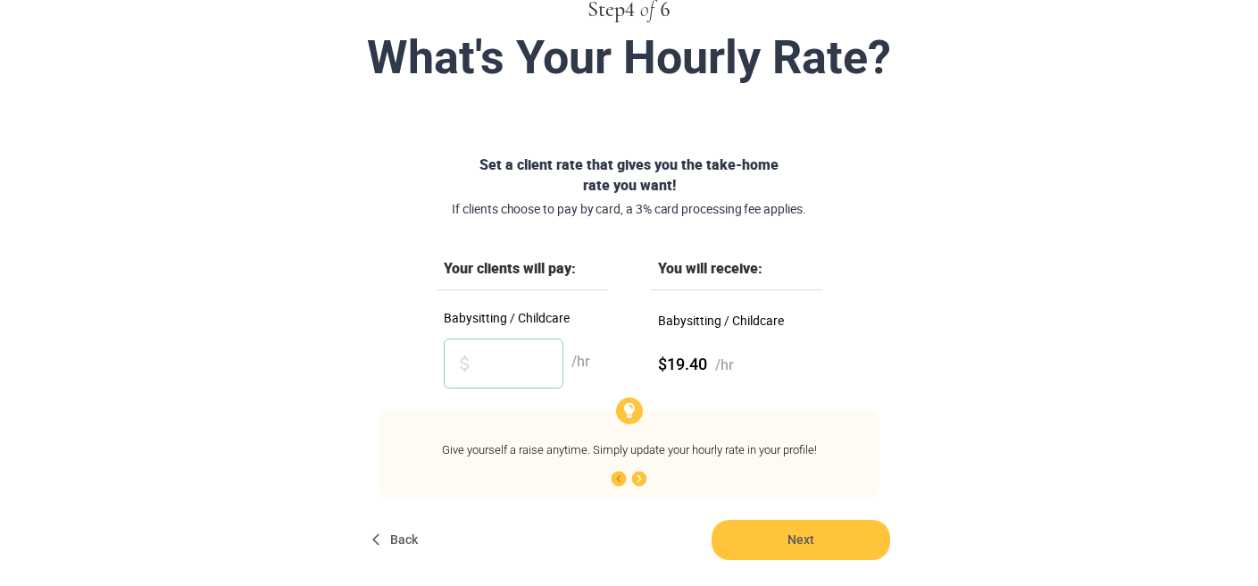
click at [507, 364] on input "**" at bounding box center [504, 364] width 120 height 50
type input "**"
click at [842, 417] on div "Give yourself a raise anytime. Simply update your hourly rate in your profile! …" at bounding box center [630, 455] width 500 height 88
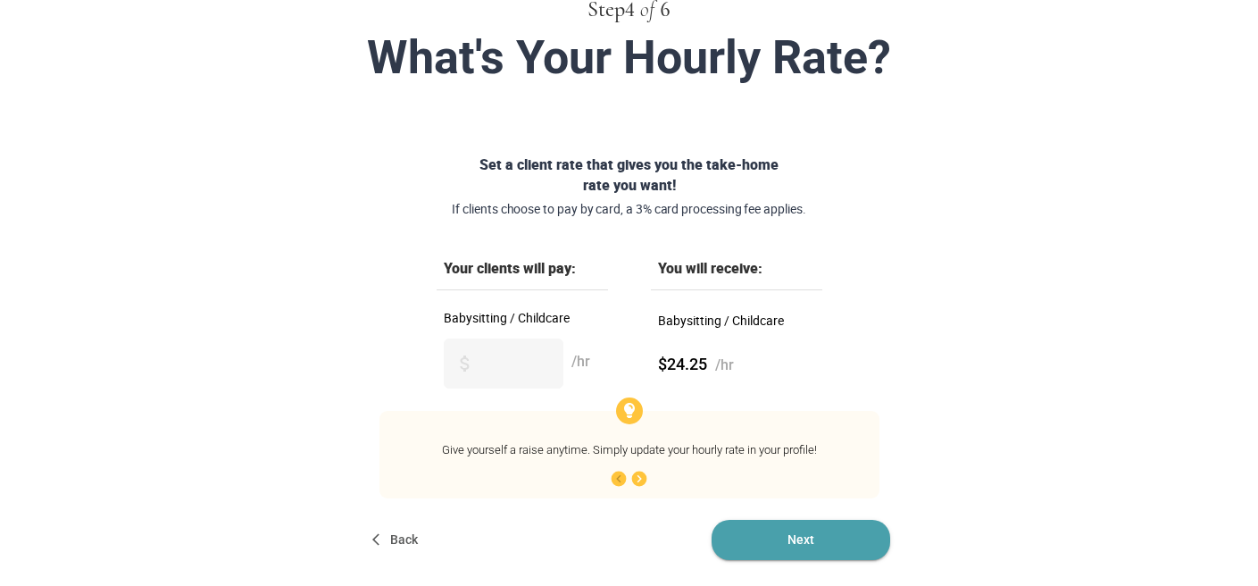
click at [788, 550] on span "Next" at bounding box center [801, 540] width 179 height 40
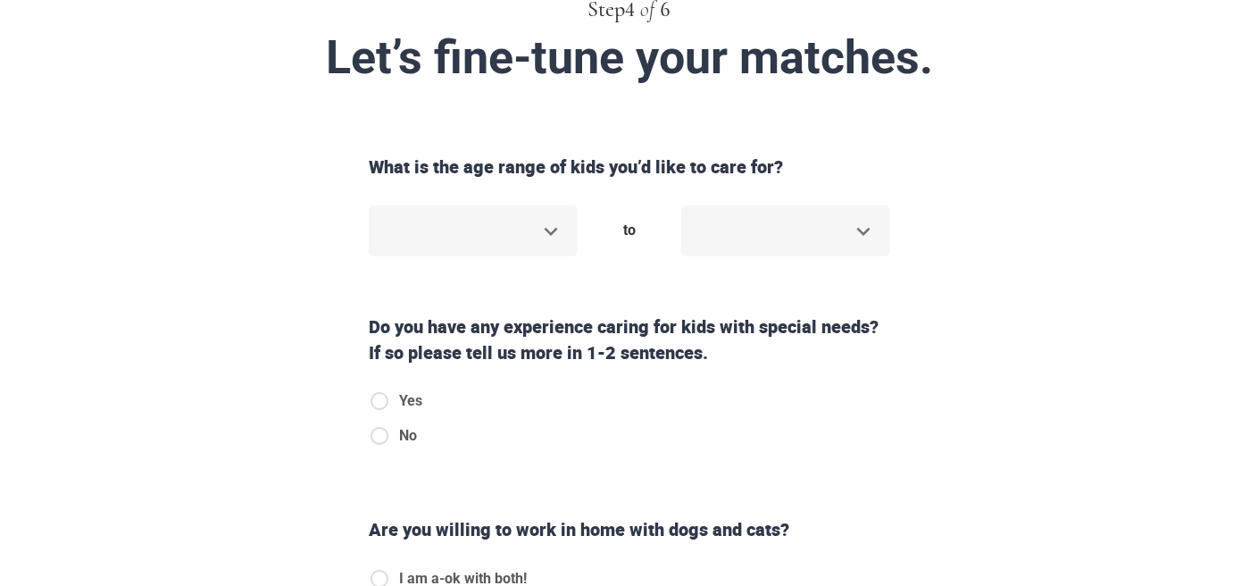
scroll to position [0, 0]
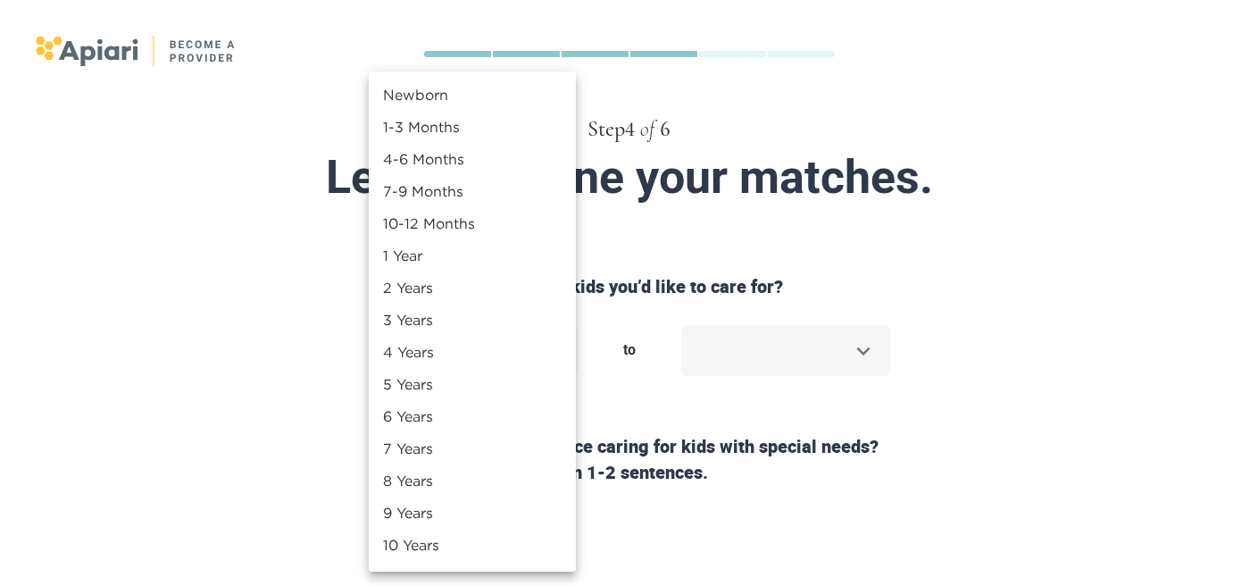
click at [551, 348] on body "Step 4 of 6 Let’s fine-tune your matches. What is the age range of kids you’d l…" at bounding box center [629, 293] width 1258 height 586
click at [469, 116] on li "1-3 Months" at bounding box center [472, 127] width 207 height 32
type input "*****"
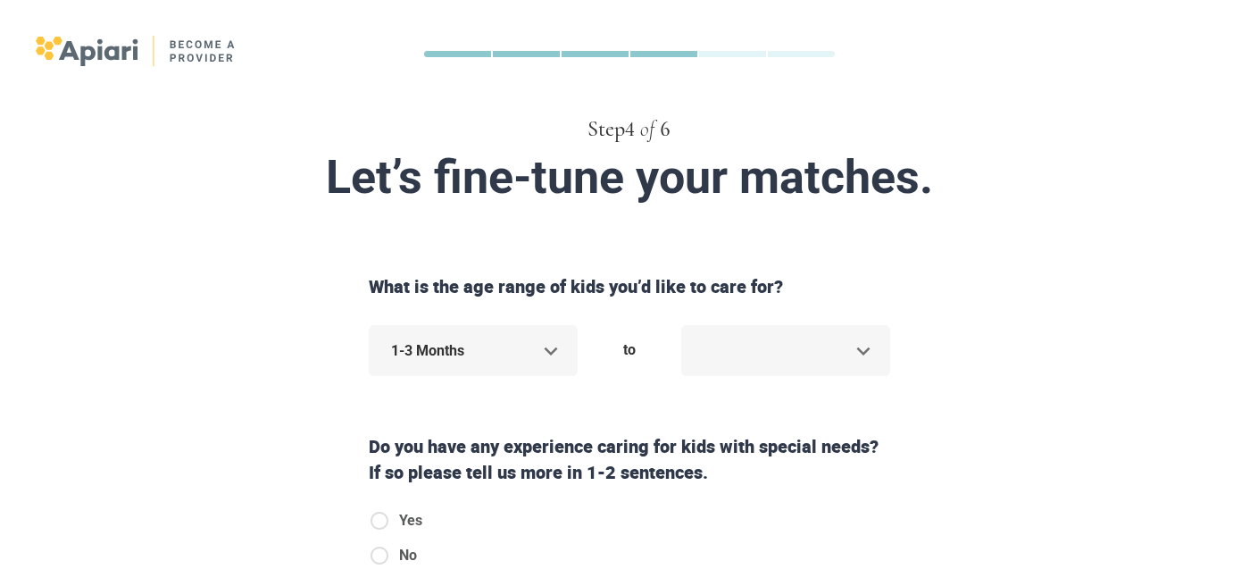
click at [749, 347] on body "Step 4 of 6 Let’s fine-tune your matches. What is the age range of kids you’d l…" at bounding box center [629, 293] width 1258 height 586
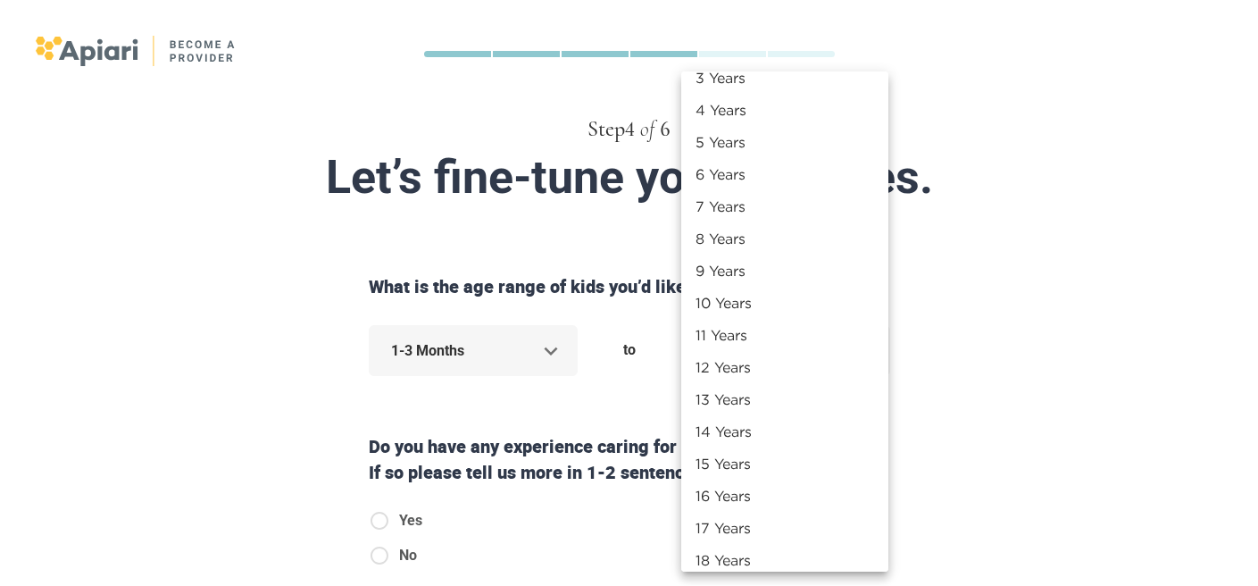
scroll to position [222, 0]
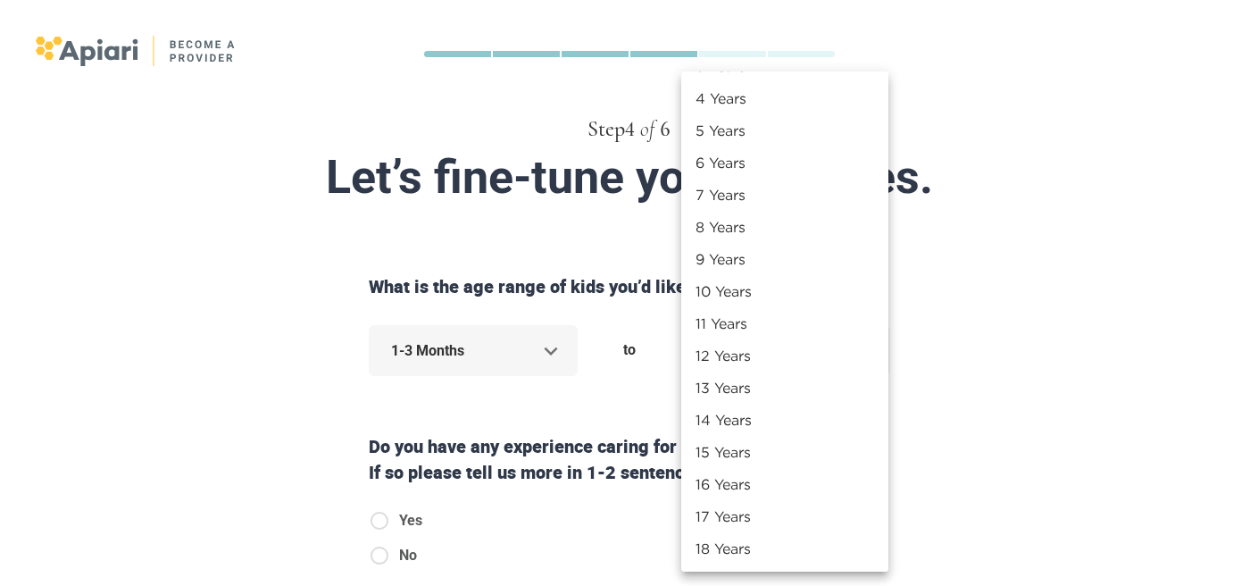
click at [743, 379] on li "13 Years" at bounding box center [784, 388] width 207 height 32
type input "**"
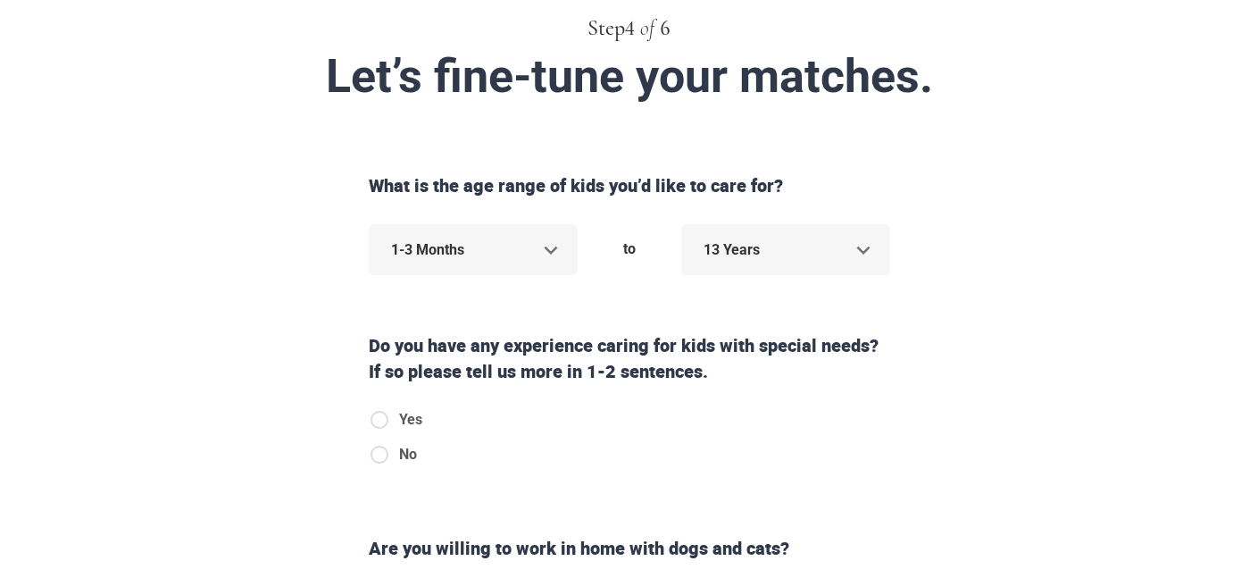
scroll to position [105, 0]
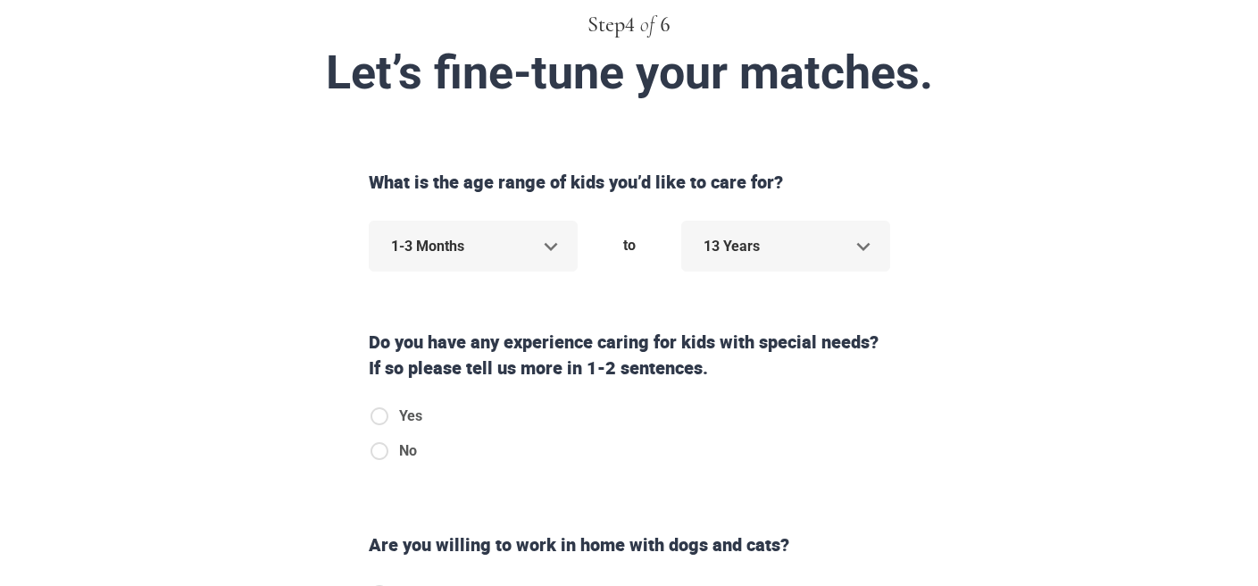
click at [518, 328] on div "Do you have any experience caring for kids with special needs? If so please tel…" at bounding box center [630, 350] width 536 height 112
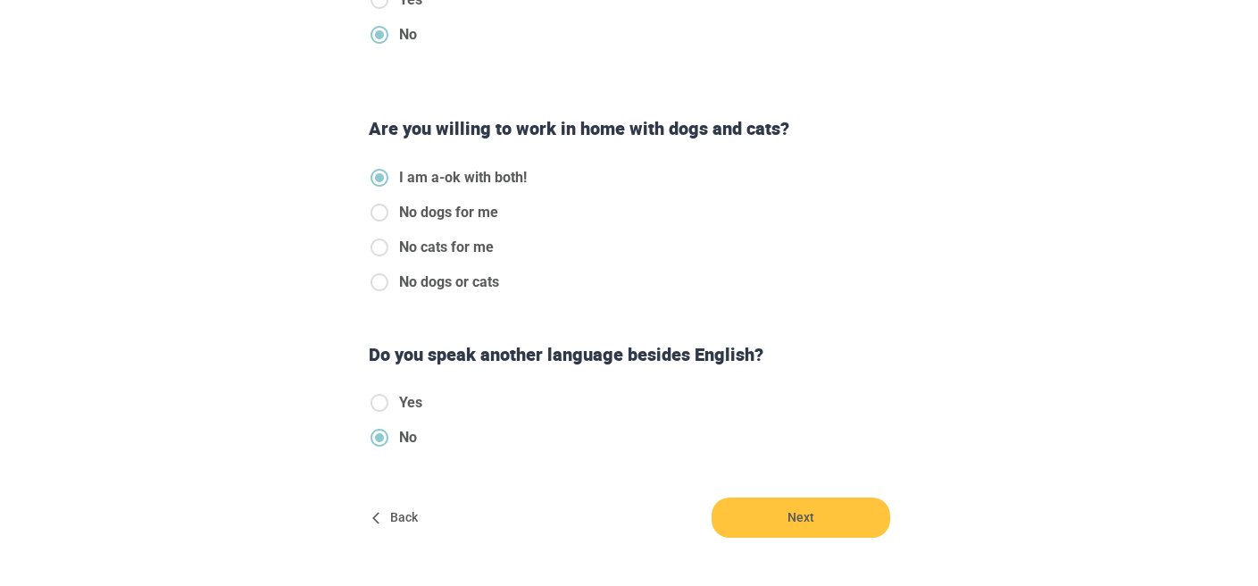
scroll to position [520, 0]
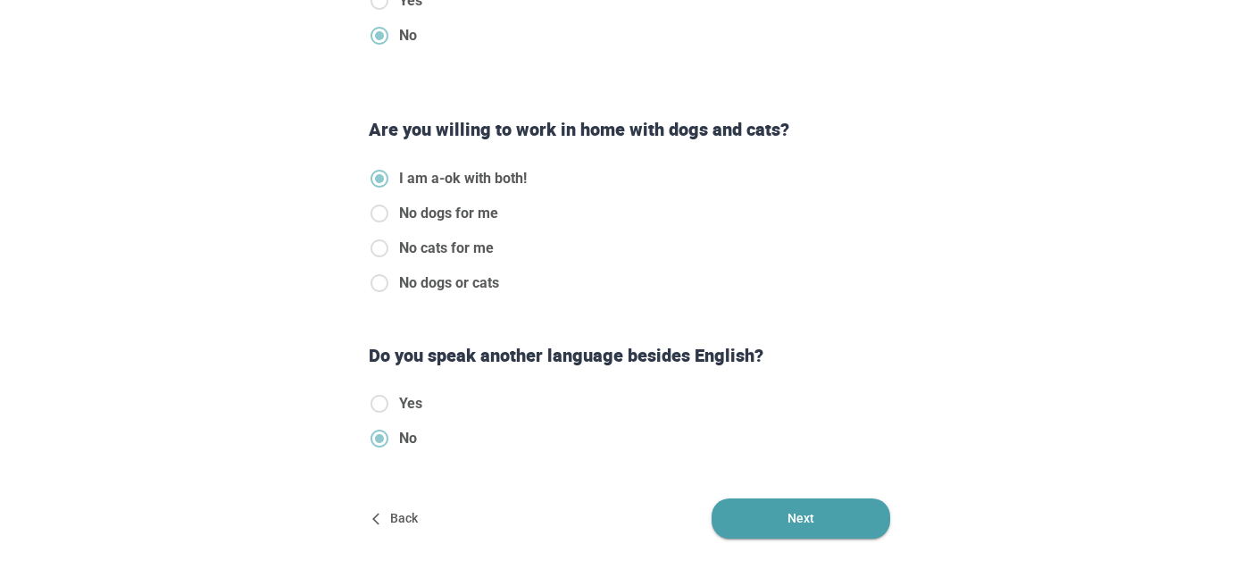
click at [771, 530] on span "Next" at bounding box center [801, 518] width 179 height 40
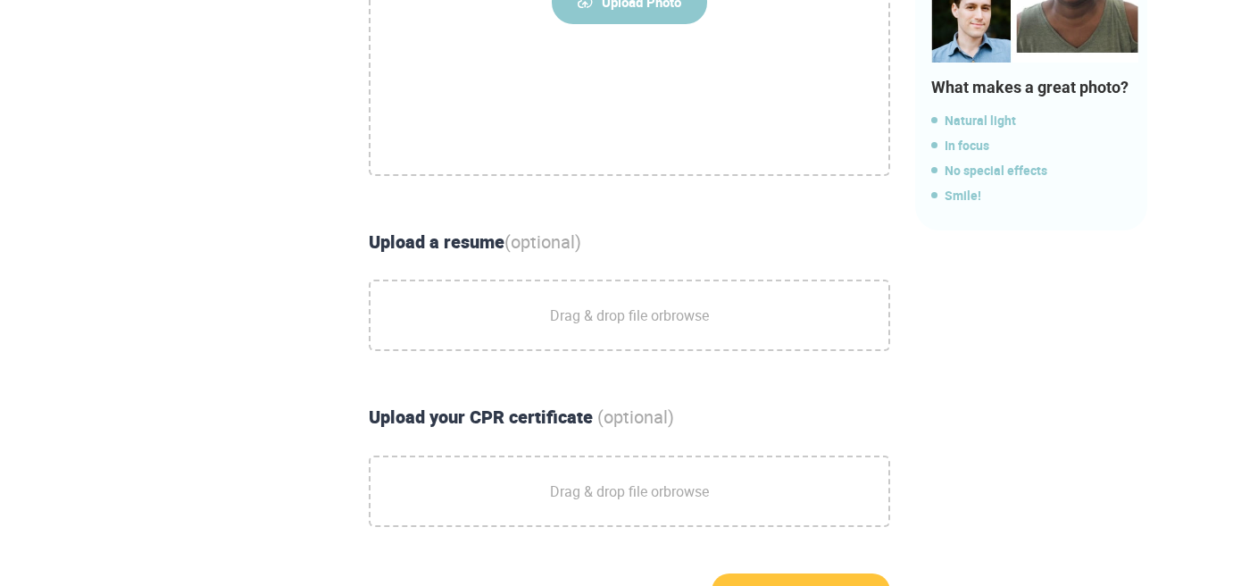
scroll to position [524, 0]
click at [633, 293] on span "Drag & drop file or browse" at bounding box center [629, 314] width 159 height 45
click at [0, 0] on input "Drag & drop file or browse" at bounding box center [0, 0] width 0 height 0
click at [609, 320] on span "Drag & drop file or browse" at bounding box center [629, 314] width 159 height 45
click at [0, 0] on input "Drag & drop file or browse" at bounding box center [0, 0] width 0 height 0
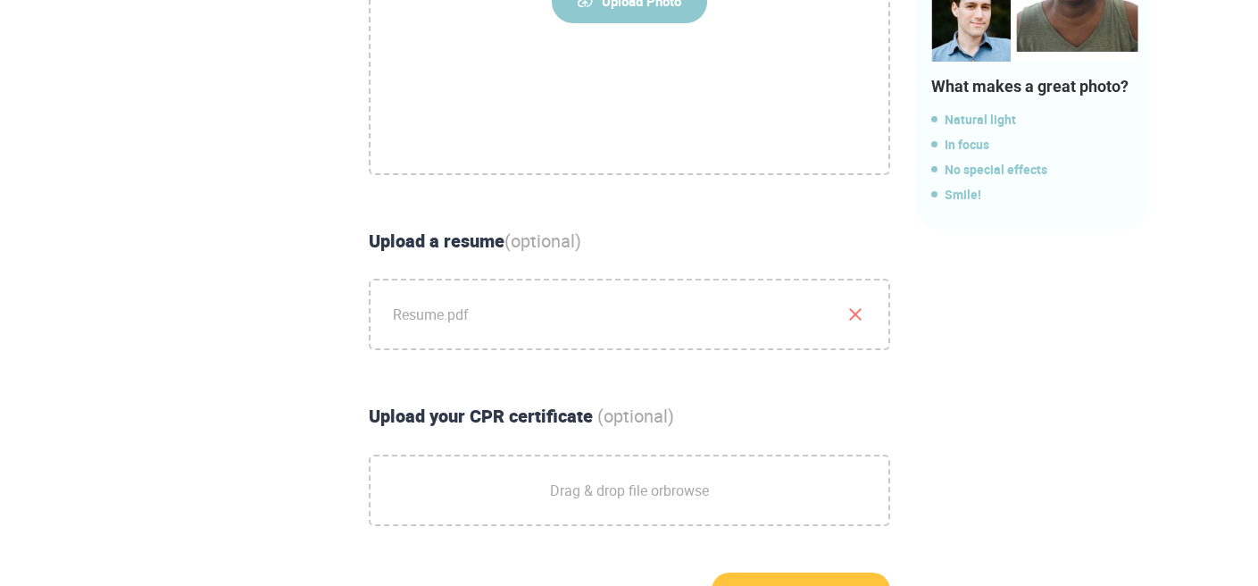
scroll to position [439, 0]
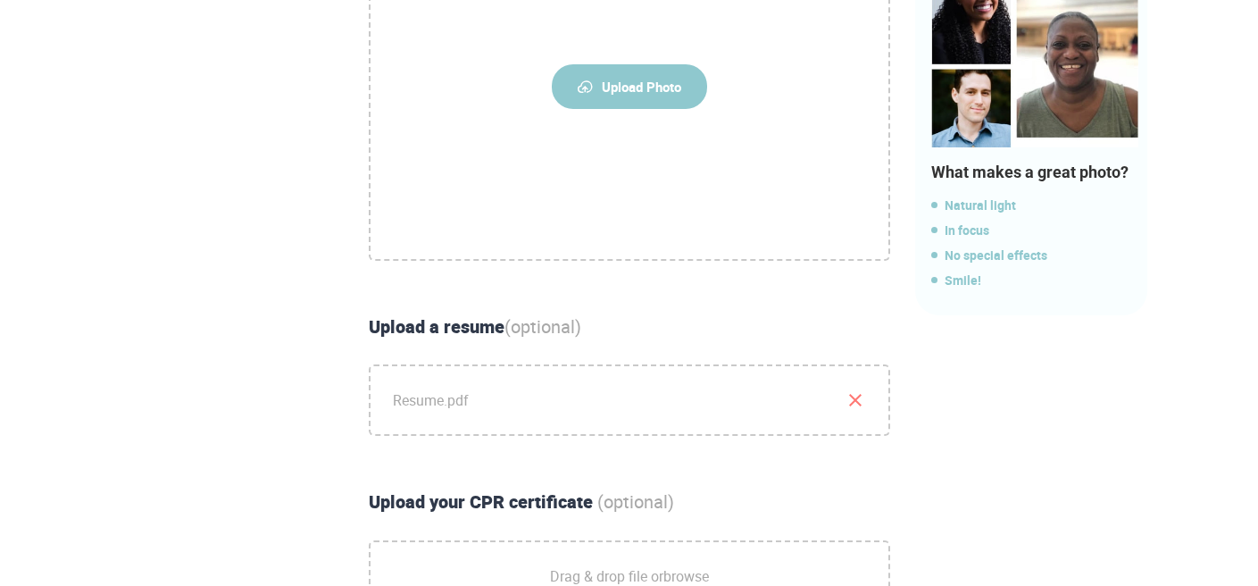
click at [441, 399] on span "Resume.pdf" at bounding box center [630, 400] width 518 height 68
click at [0, 0] on input "Resume.pdf" at bounding box center [0, 0] width 0 height 0
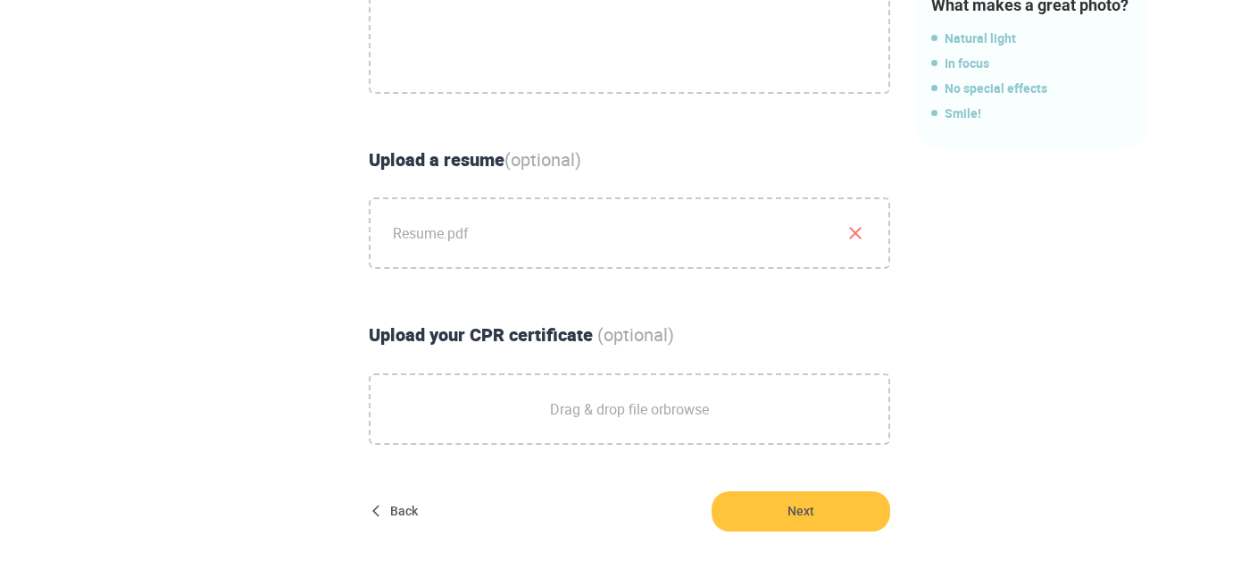
scroll to position [612, 0]
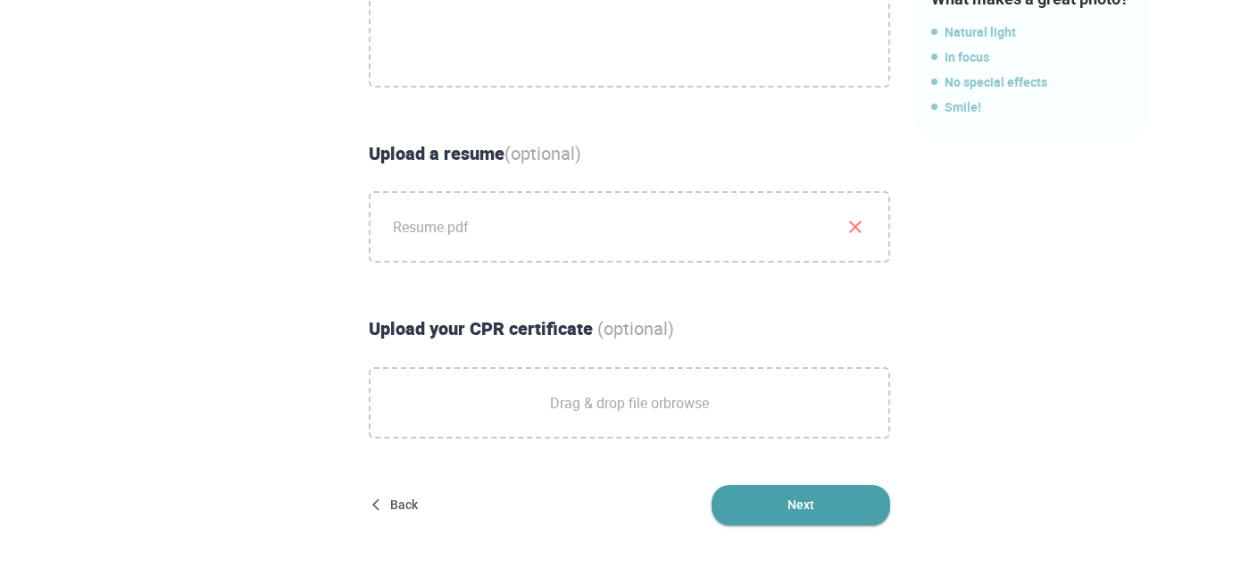
click at [742, 508] on span "Next" at bounding box center [801, 505] width 179 height 40
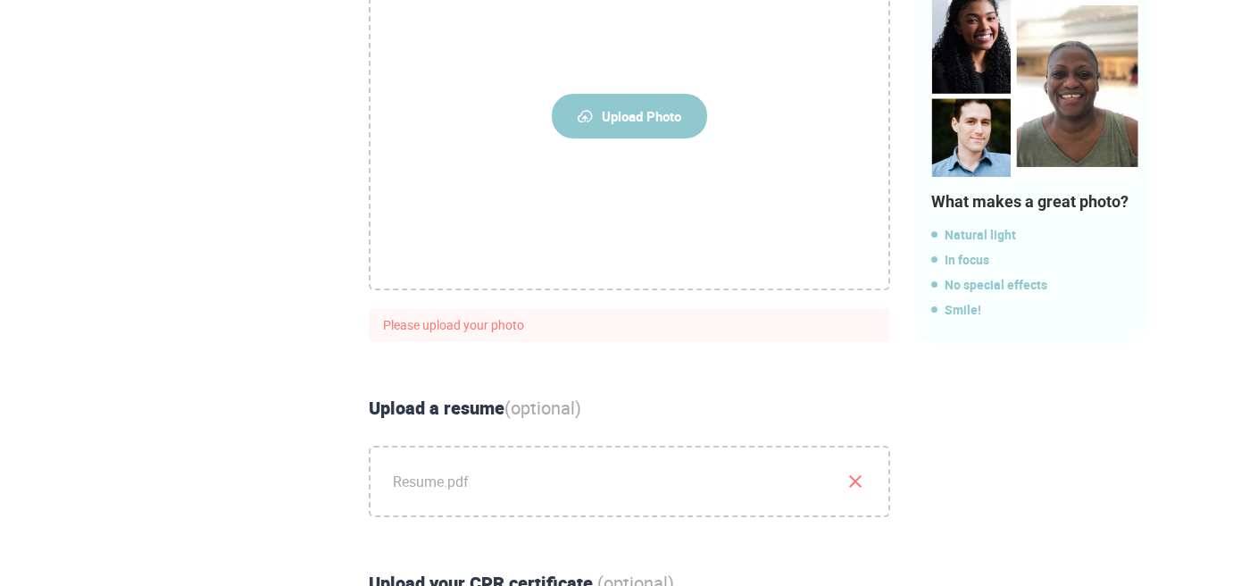
scroll to position [376, 0]
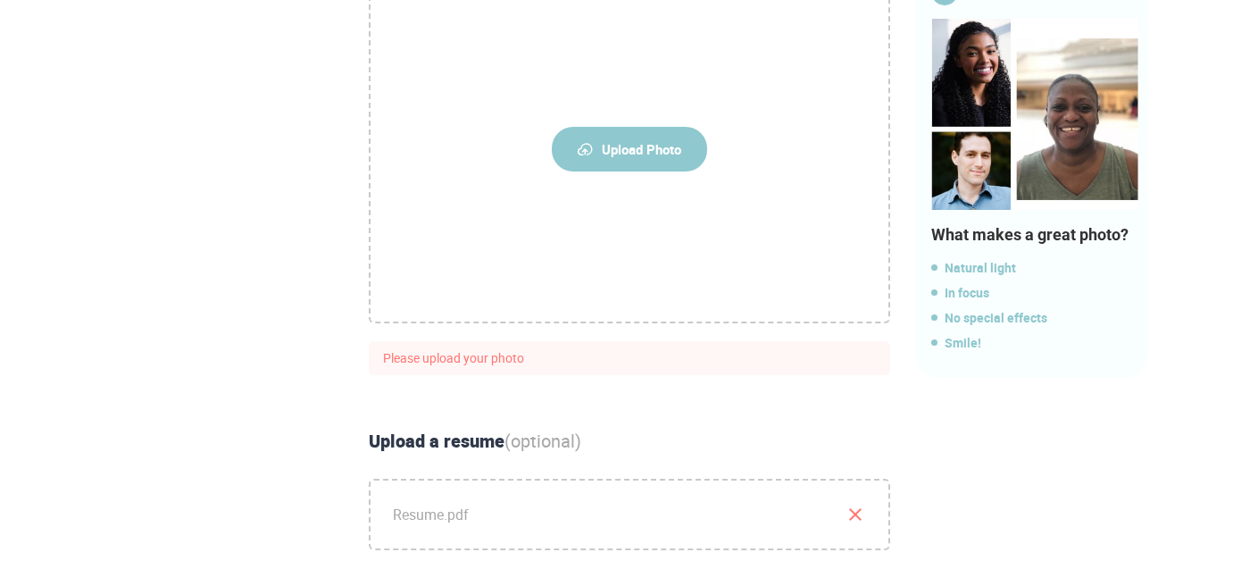
click at [633, 139] on span "Upload Photo" at bounding box center [629, 149] width 155 height 45
click at [0, 0] on input "Upload Photo" at bounding box center [0, 0] width 0 height 0
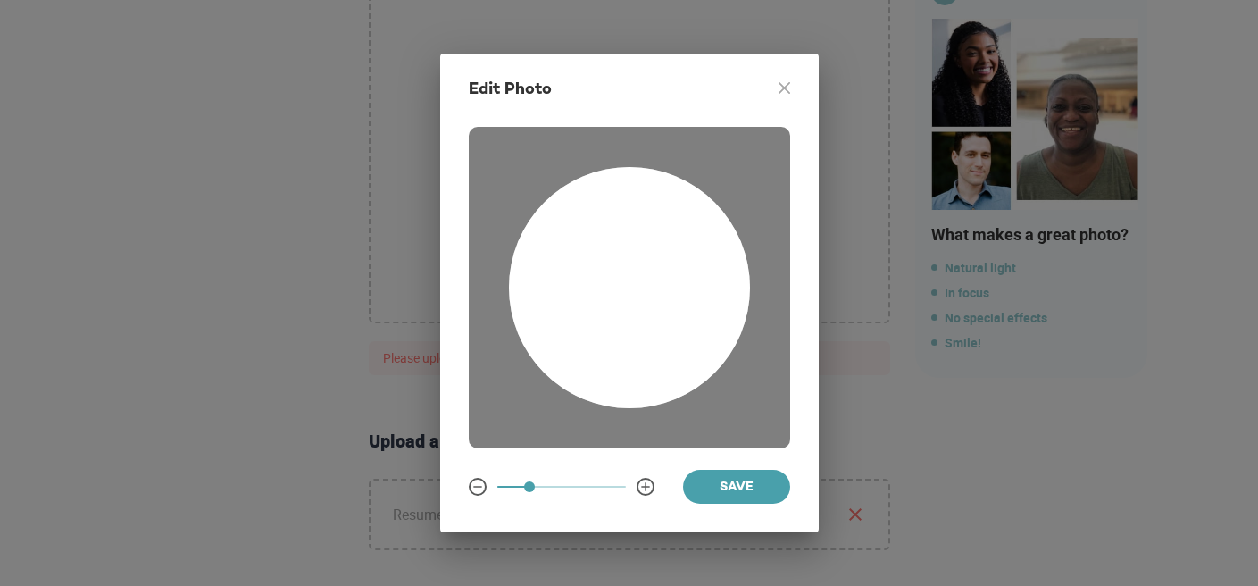
drag, startPoint x: 585, startPoint y: 210, endPoint x: 637, endPoint y: 306, distance: 109.5
click at [637, 306] on div at bounding box center [629, 287] width 241 height 241
click at [719, 480] on span "Save" at bounding box center [737, 488] width 79 height 22
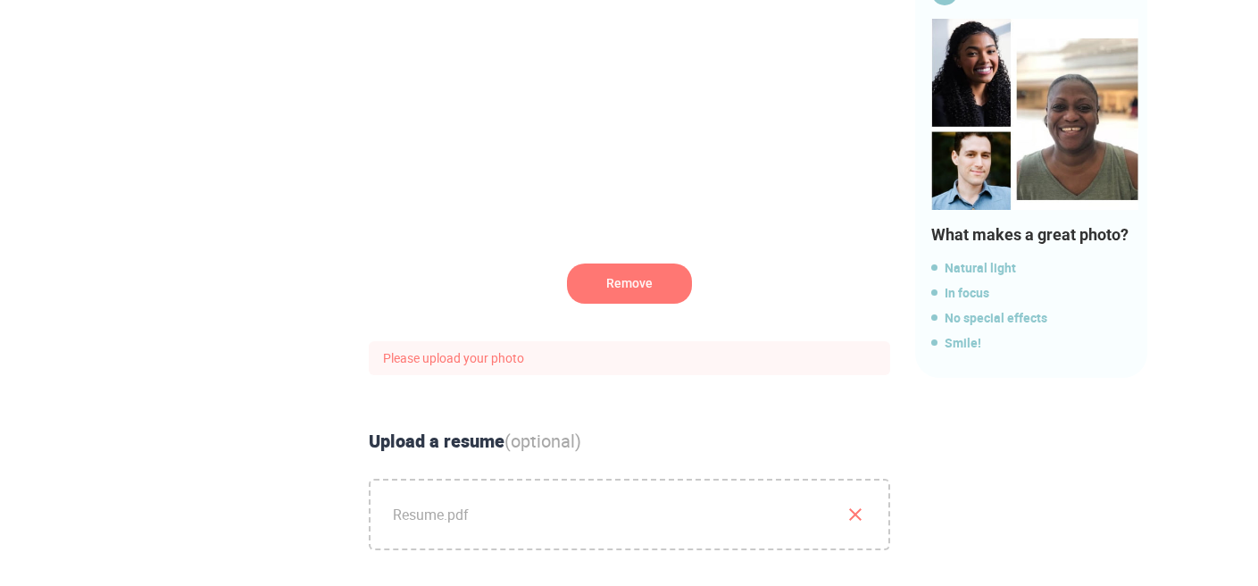
scroll to position [747, 0]
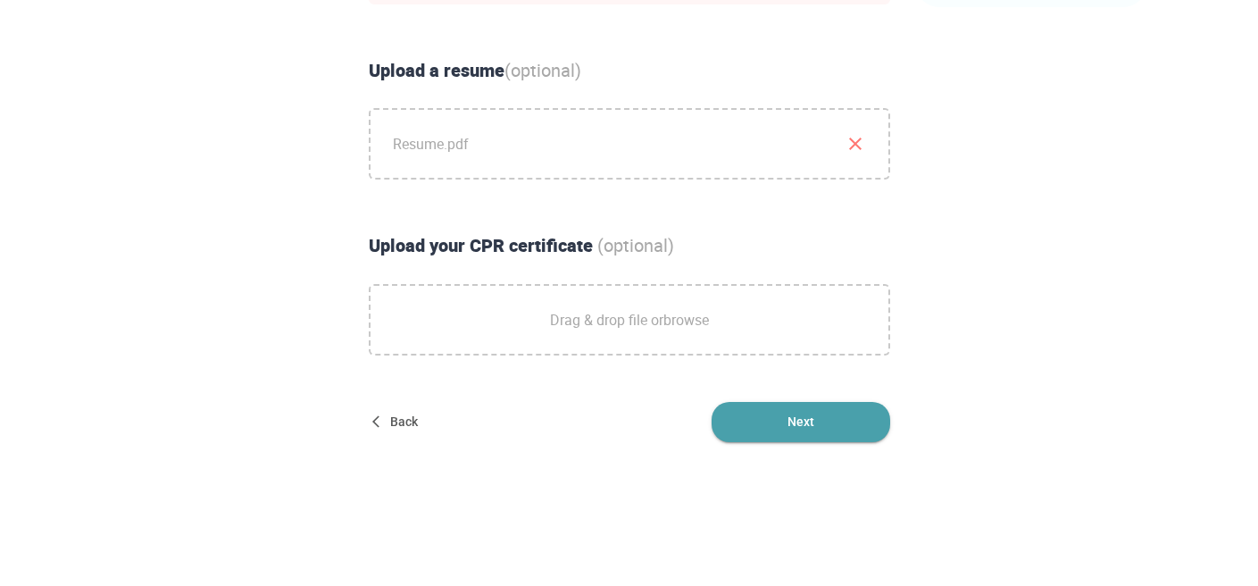
click at [786, 427] on span "Next" at bounding box center [801, 422] width 179 height 40
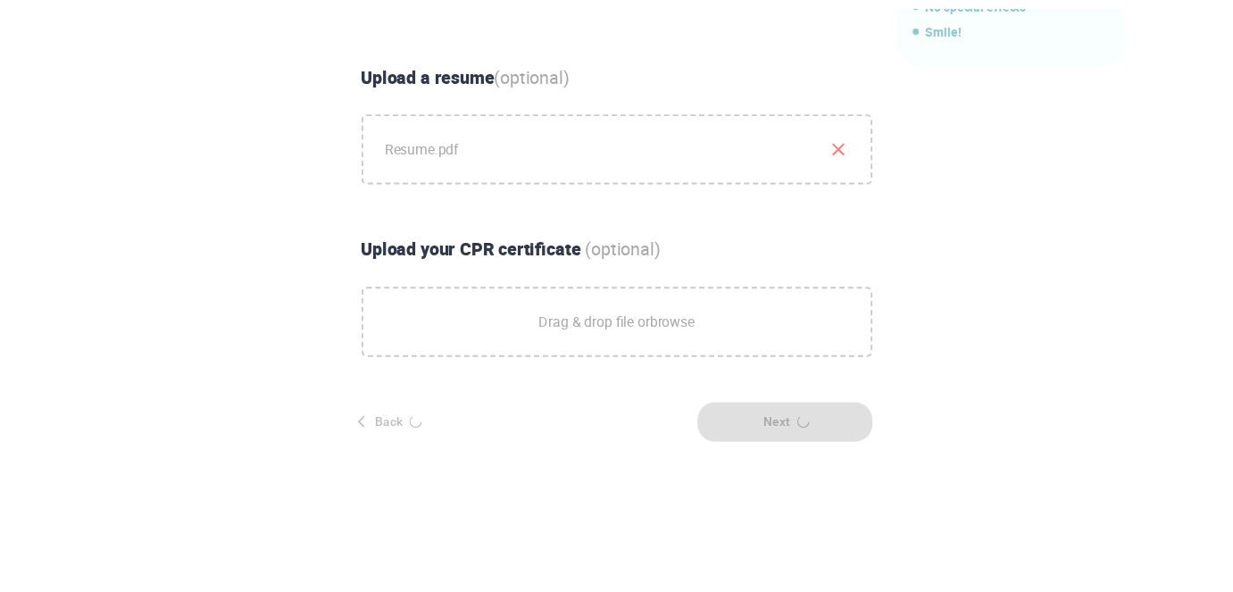
scroll to position [0, 0]
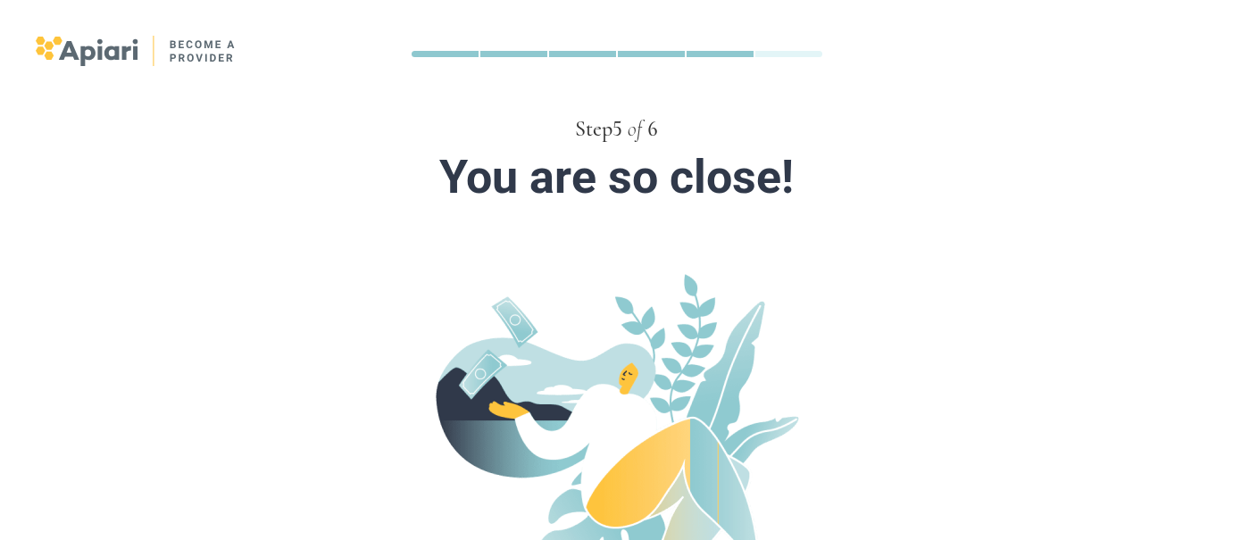
drag, startPoint x: 415, startPoint y: 537, endPoint x: 408, endPoint y: 562, distance: 26.0
click at [408, 540] on html "Step 5 of 6 You are so close! Did you know? We automatically ask for tips from …" at bounding box center [616, 270] width 1233 height 540
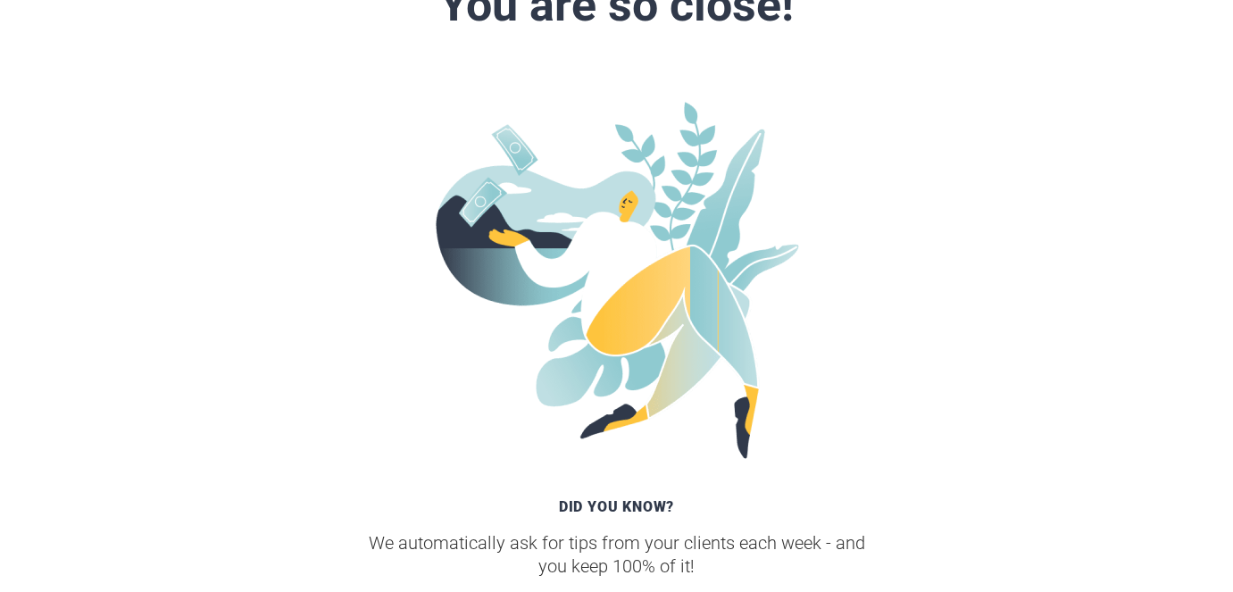
scroll to position [373, 0]
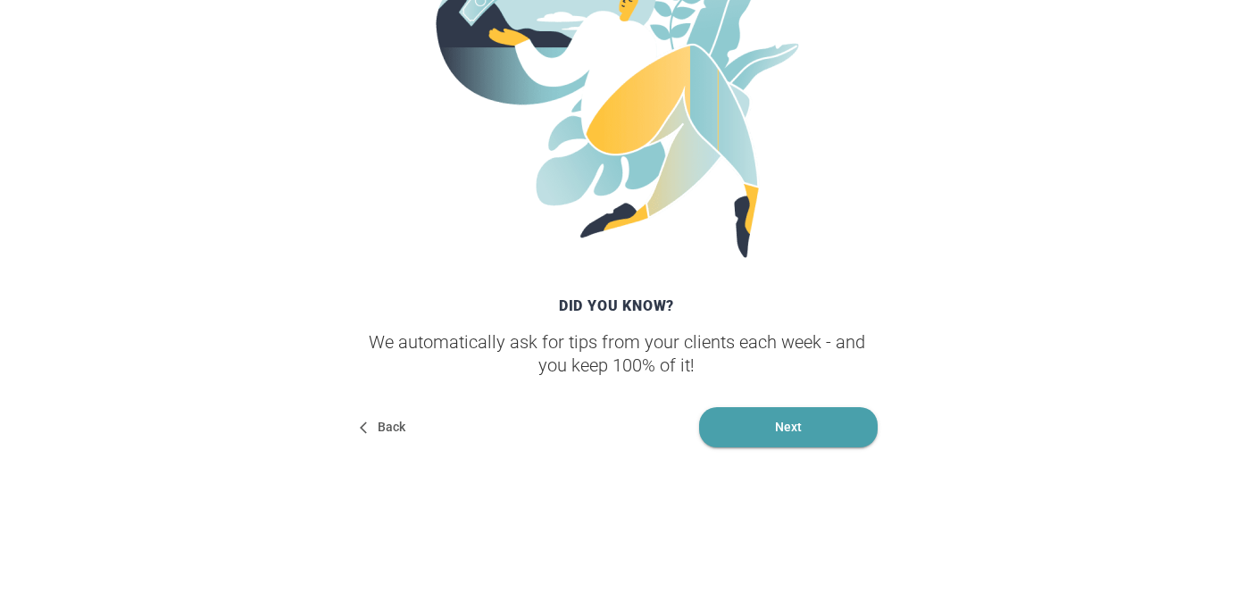
click at [759, 446] on span "Next" at bounding box center [788, 427] width 179 height 40
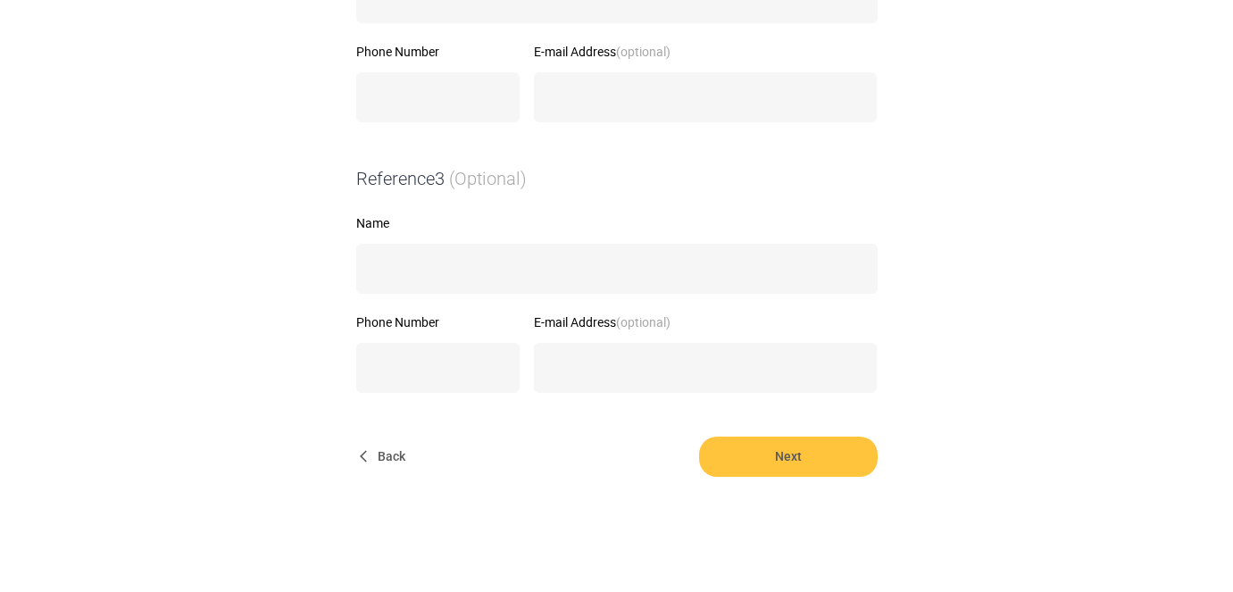
scroll to position [826, 0]
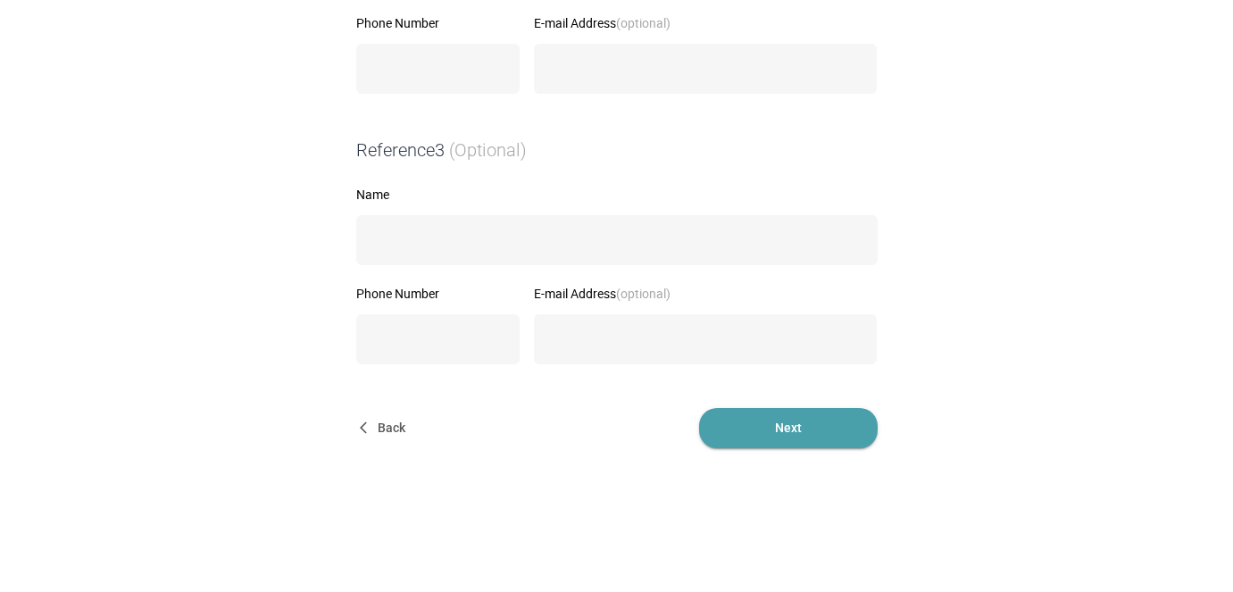
click at [784, 431] on span "Next" at bounding box center [788, 428] width 179 height 40
click at [811, 431] on span "Next" at bounding box center [788, 428] width 179 height 40
click at [744, 424] on span "Next" at bounding box center [788, 428] width 179 height 40
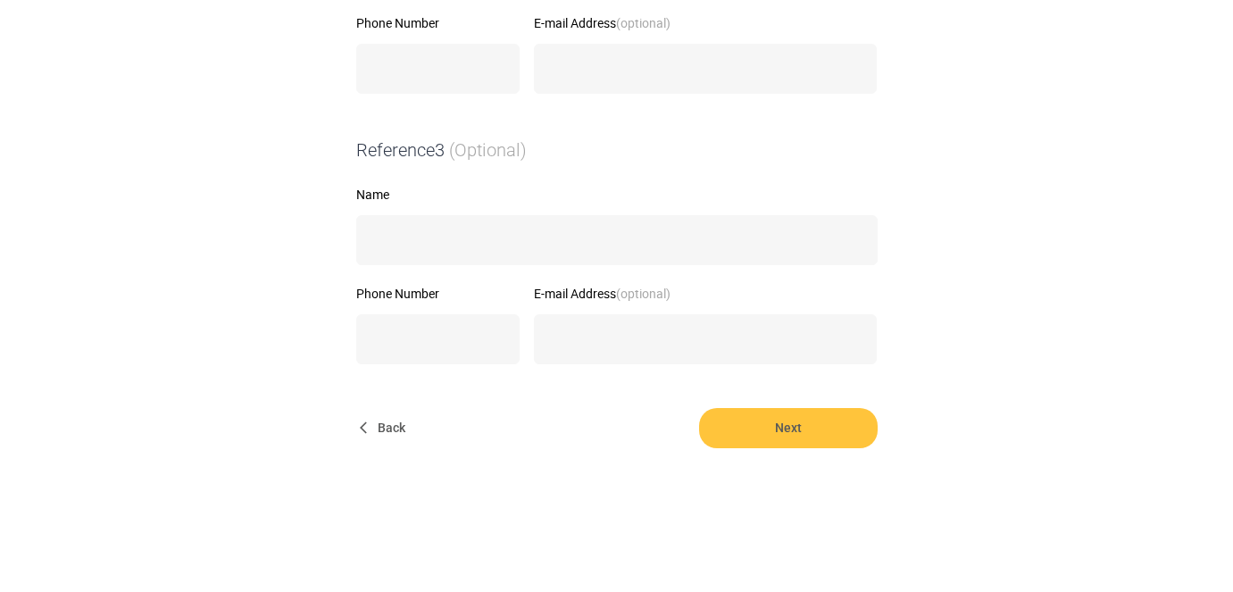
click at [379, 422] on span "Back" at bounding box center [384, 428] width 57 height 40
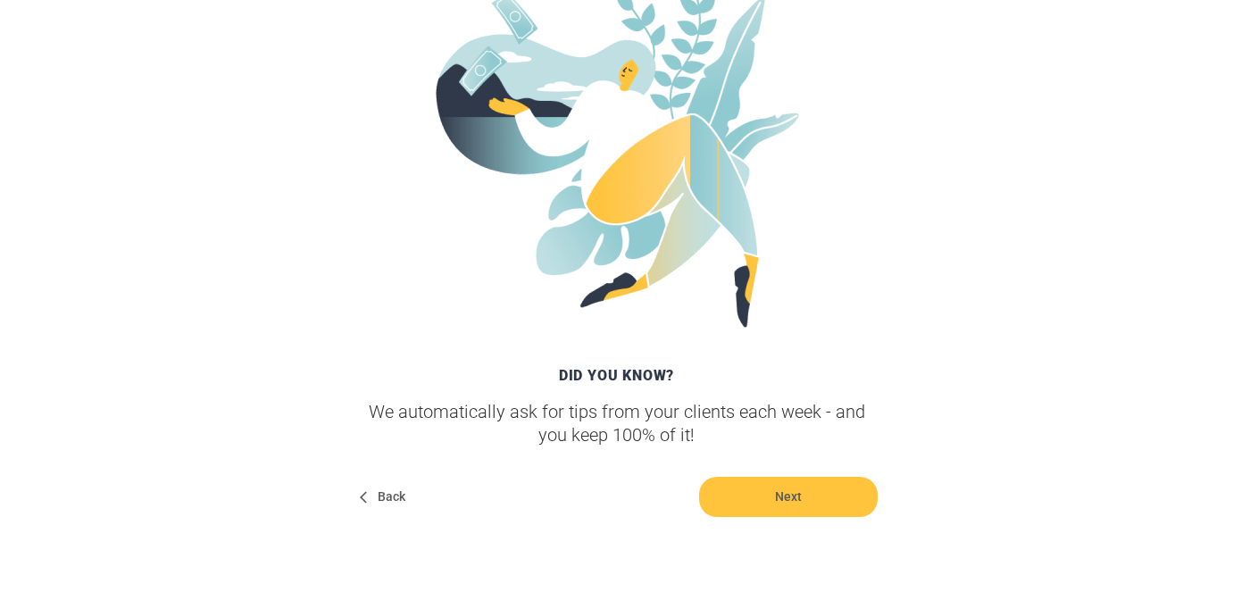
scroll to position [373, 0]
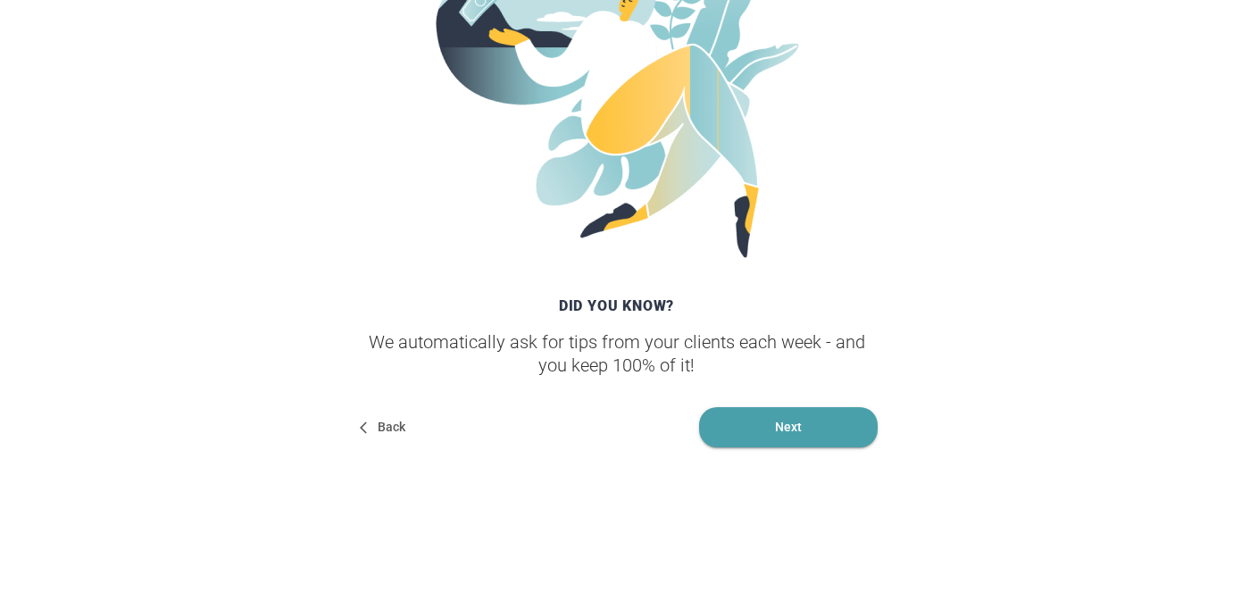
click at [740, 436] on span "Next" at bounding box center [788, 427] width 179 height 40
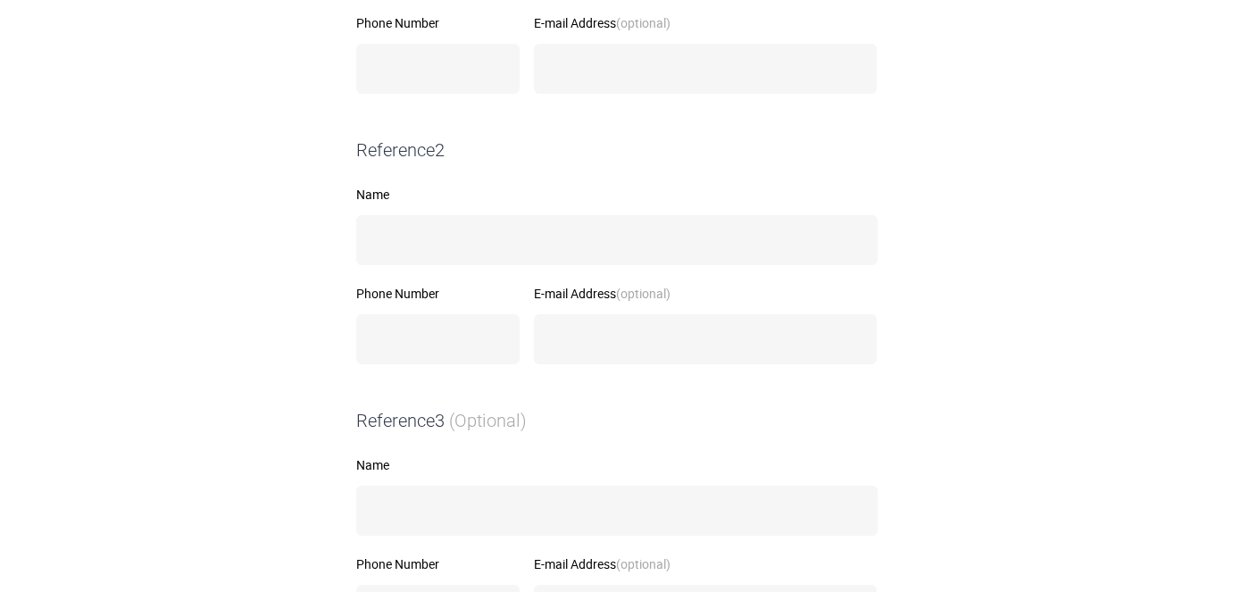
scroll to position [826, 0]
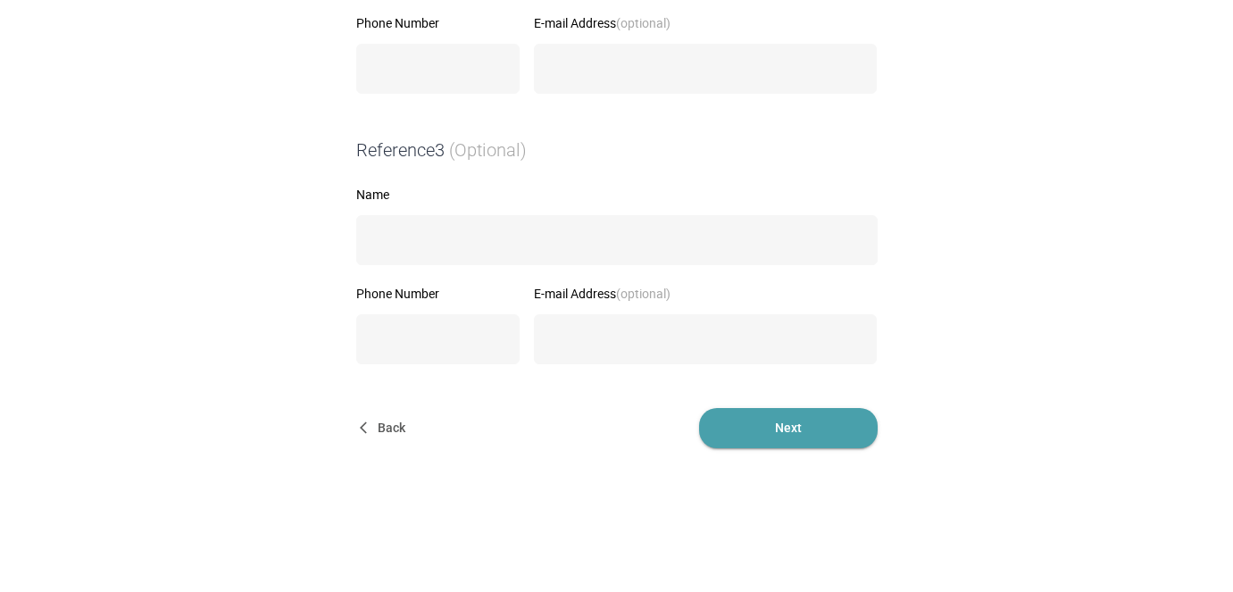
click at [797, 431] on span "Next" at bounding box center [788, 428] width 179 height 40
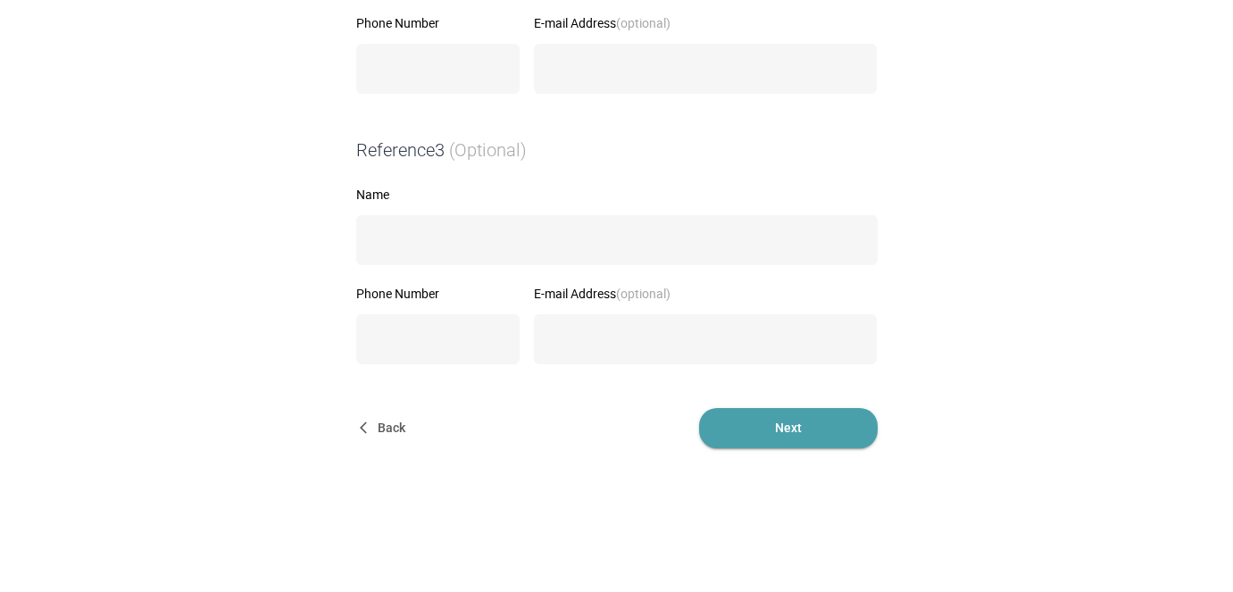
click at [797, 431] on span "Next" at bounding box center [788, 428] width 179 height 40
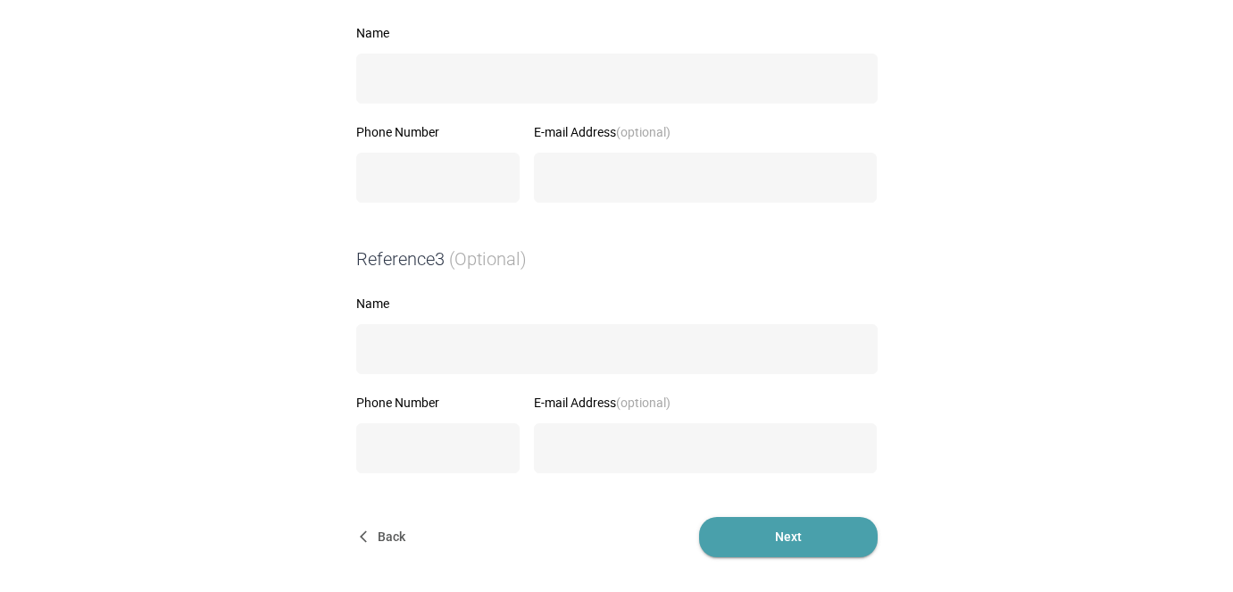
scroll to position [0, 0]
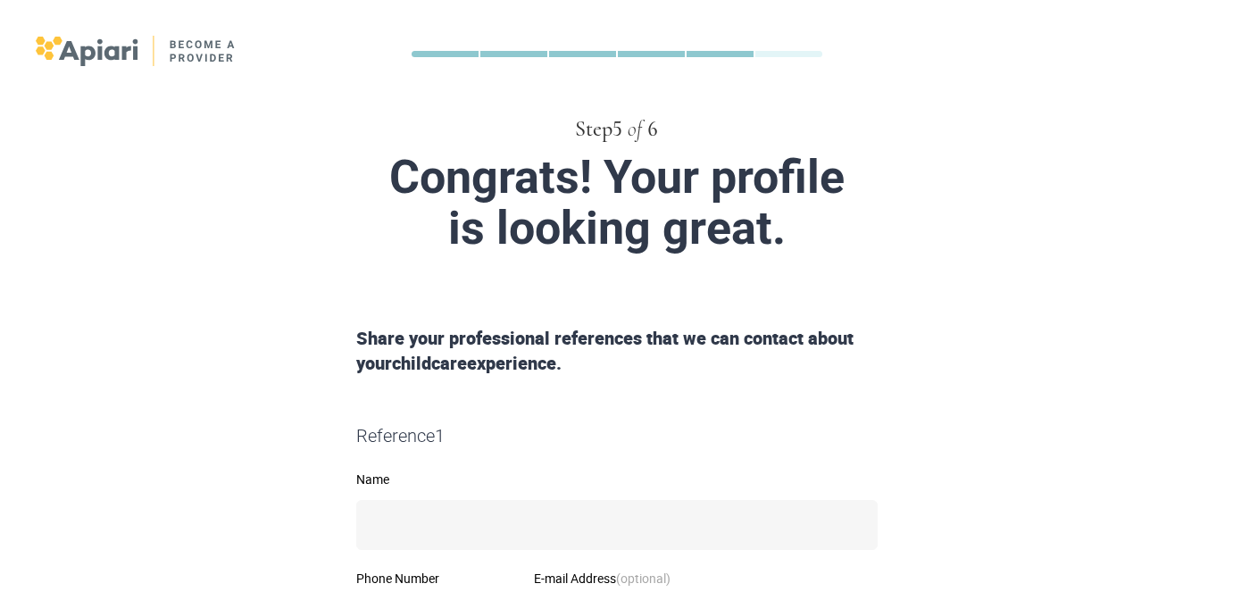
click at [745, 130] on div "Step 5 of 6" at bounding box center [617, 129] width 915 height 30
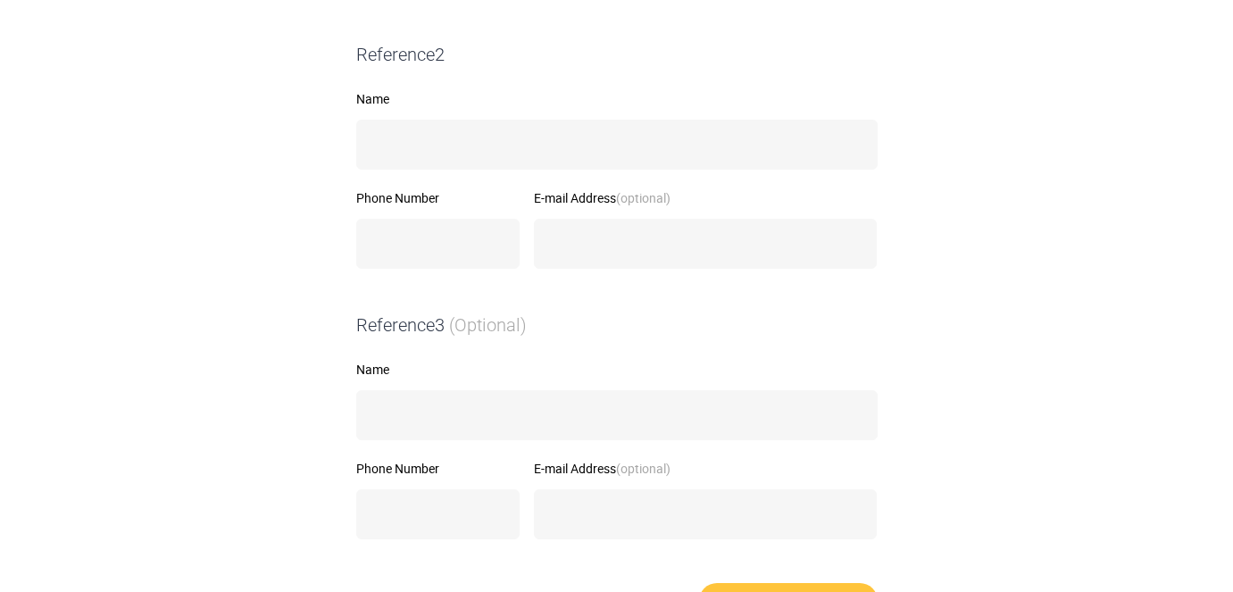
scroll to position [826, 0]
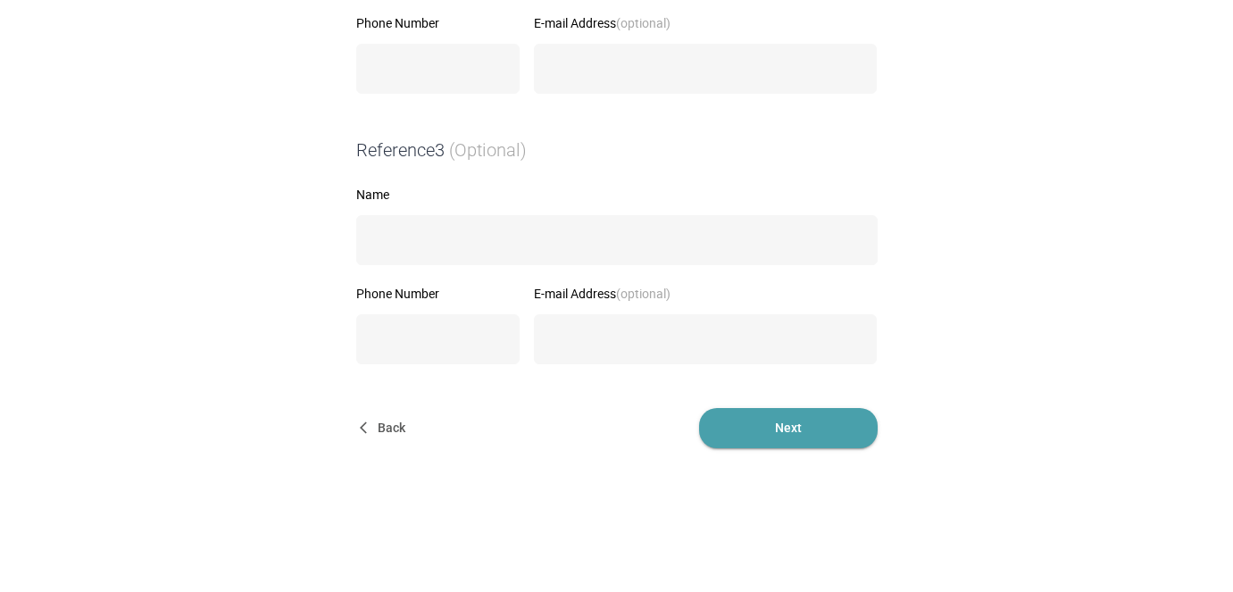
click at [768, 416] on span "Next" at bounding box center [788, 428] width 179 height 40
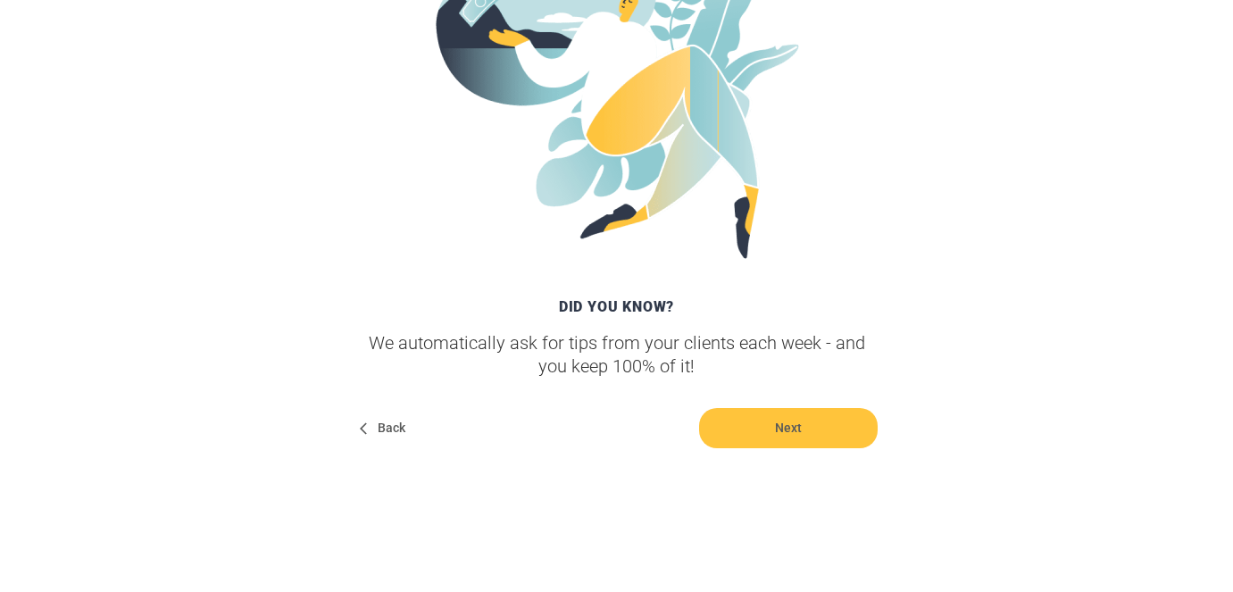
scroll to position [375, 0]
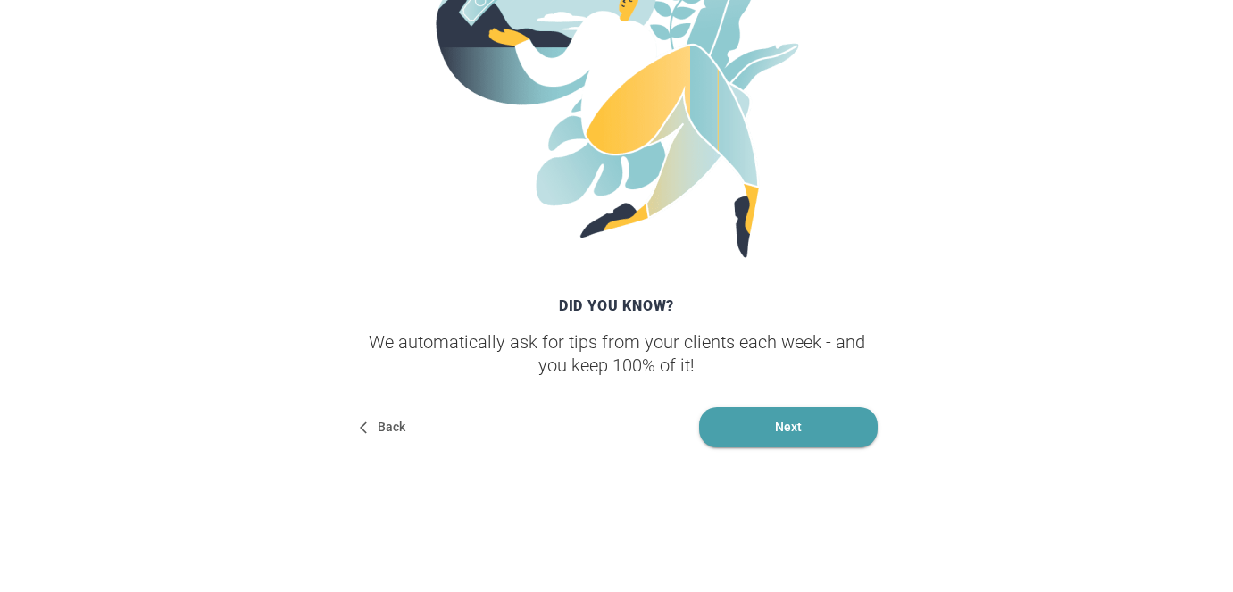
click at [767, 424] on span "Next" at bounding box center [788, 427] width 179 height 40
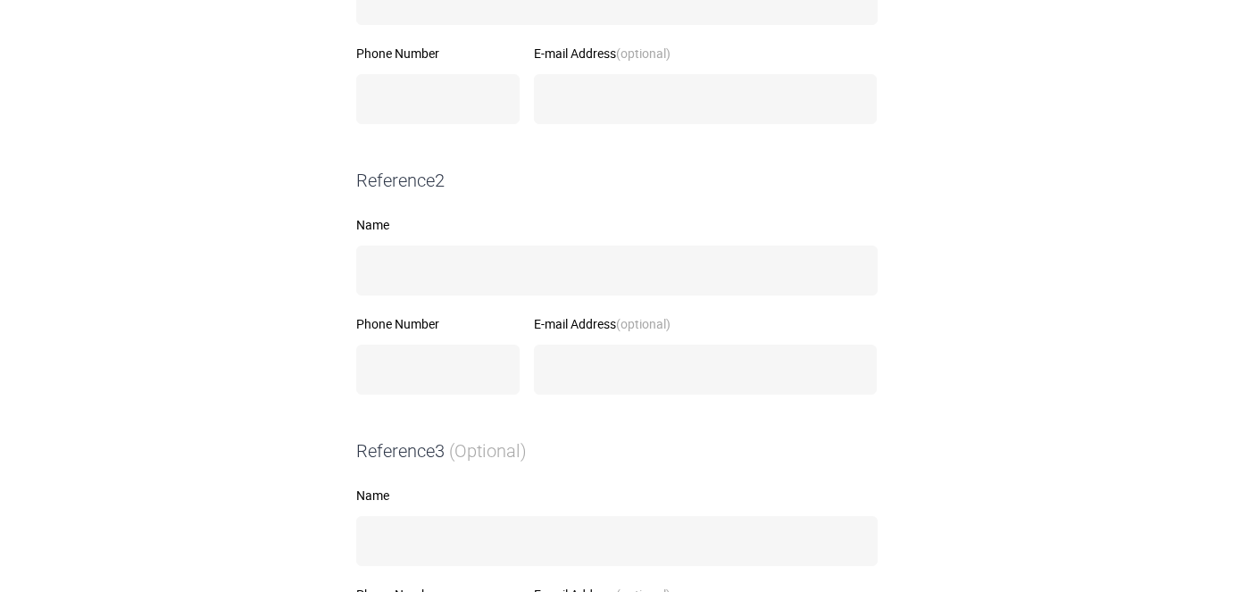
scroll to position [826, 0]
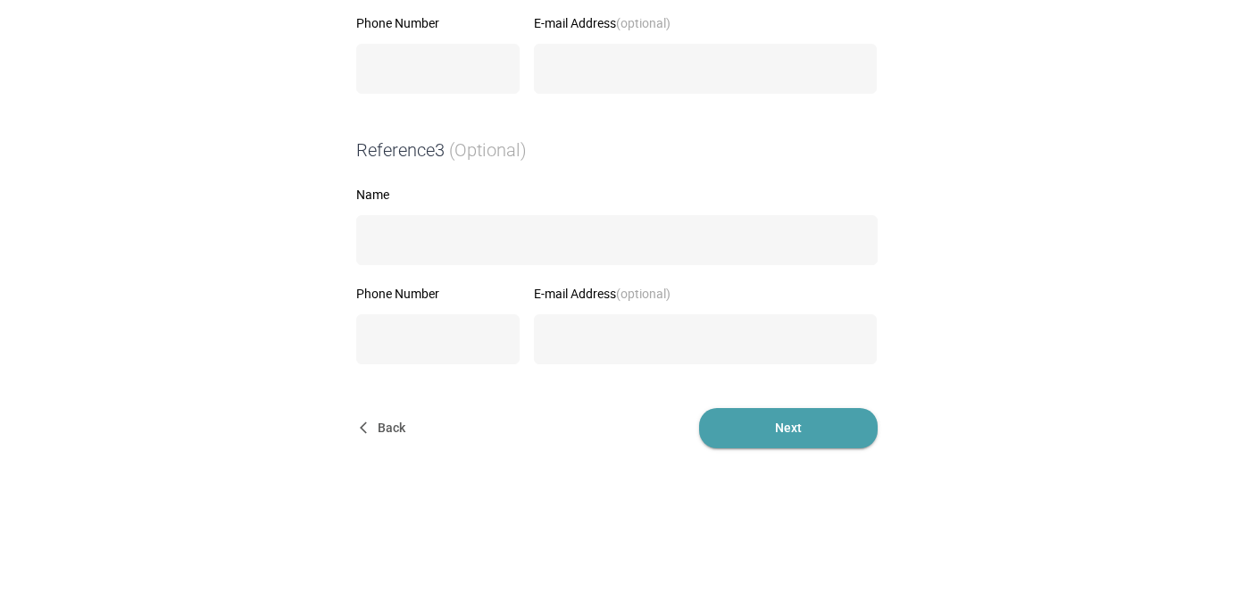
click at [785, 434] on span "Next" at bounding box center [788, 428] width 179 height 40
click at [732, 414] on span "Next" at bounding box center [788, 428] width 179 height 40
click at [775, 415] on span "Next" at bounding box center [788, 428] width 179 height 40
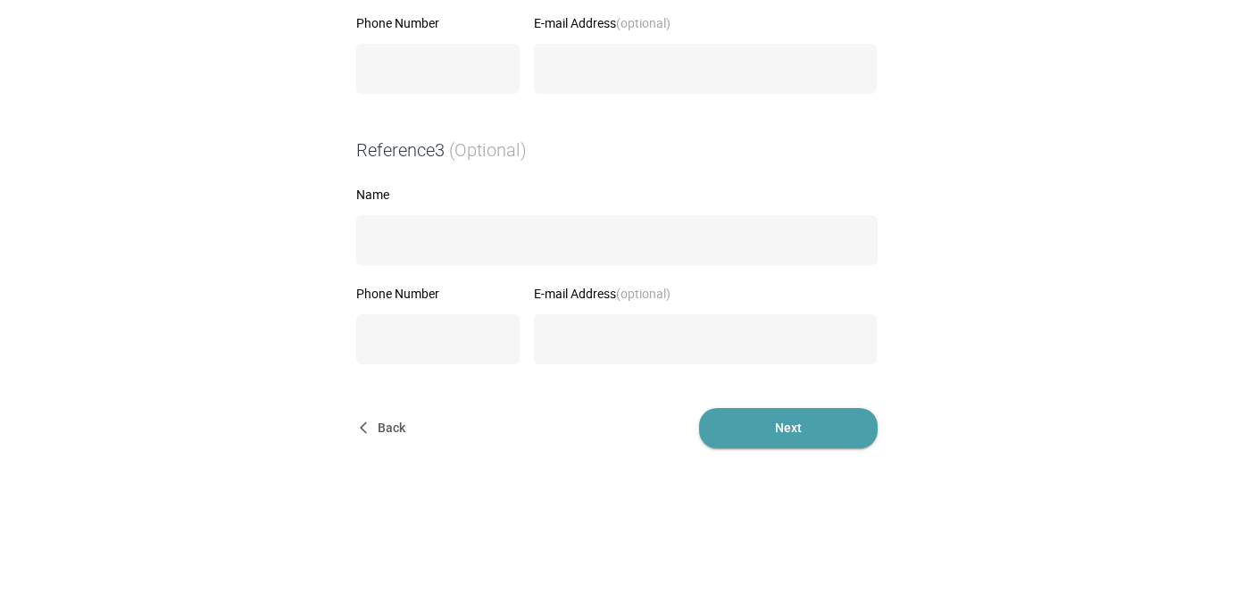
click at [775, 415] on span "Next" at bounding box center [788, 428] width 179 height 40
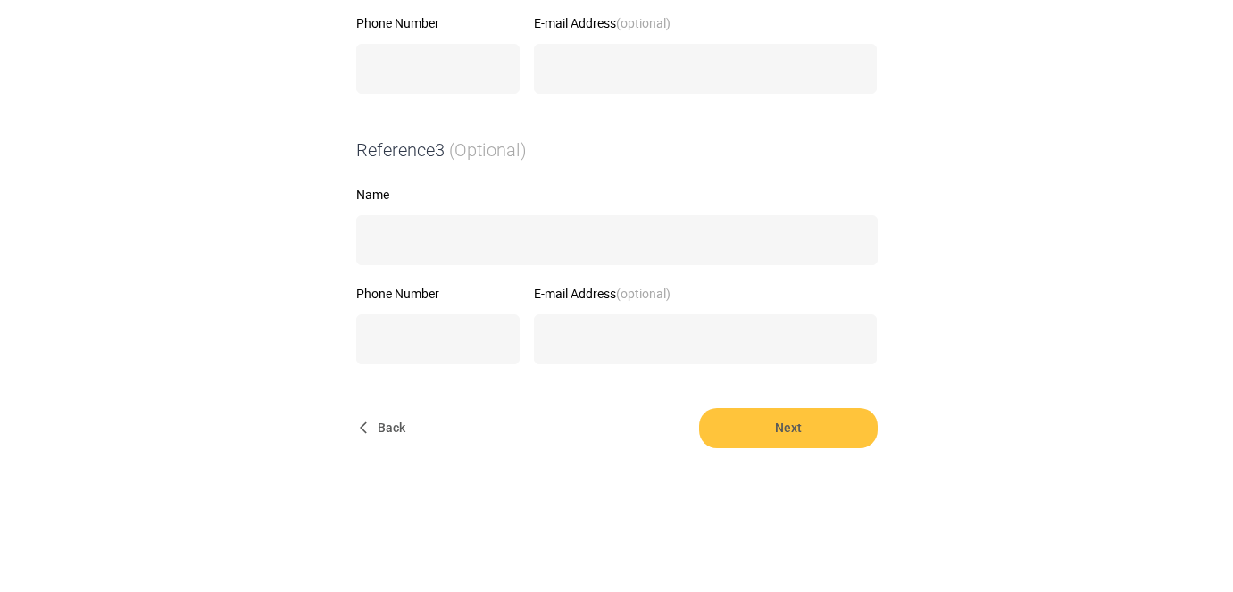
click at [367, 419] on span "Back" at bounding box center [384, 428] width 57 height 40
